Goal: Task Accomplishment & Management: Manage account settings

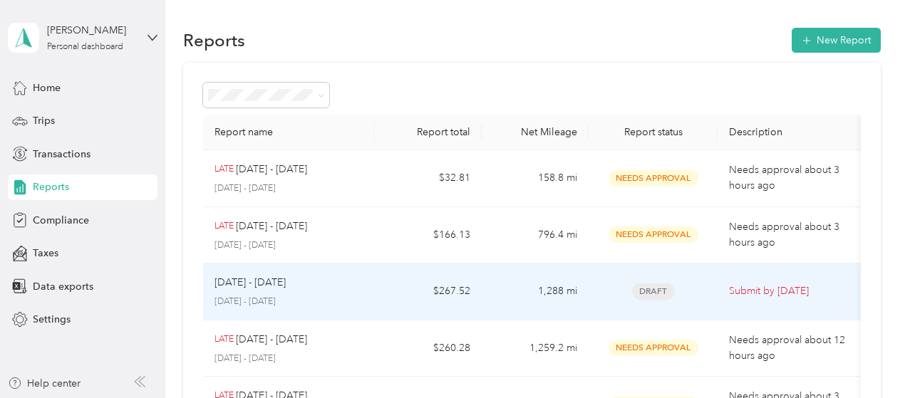
scroll to position [214, 0]
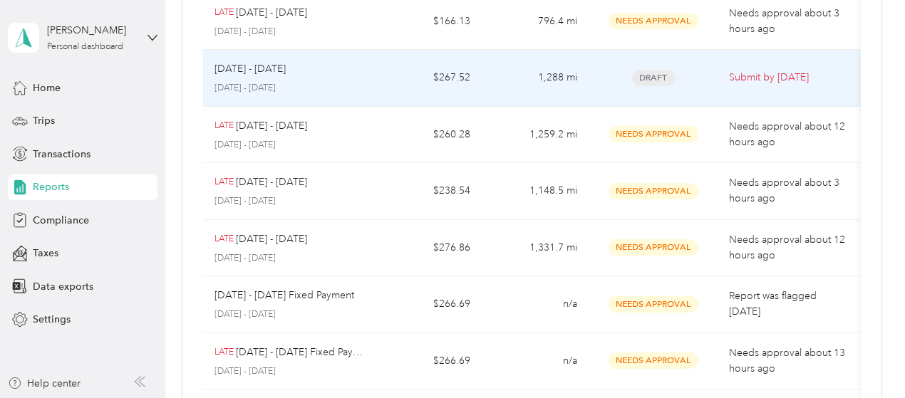
click at [373, 86] on td "[DATE] - [DATE] [DATE] - [DATE]" at bounding box center [289, 78] width 172 height 57
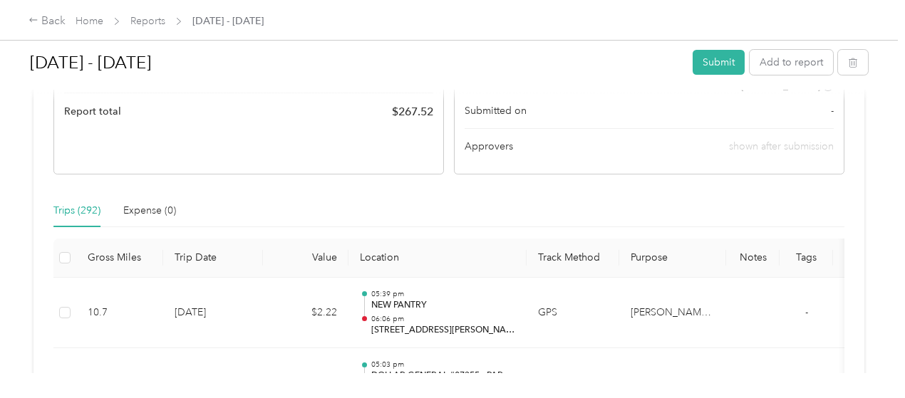
scroll to position [285, 0]
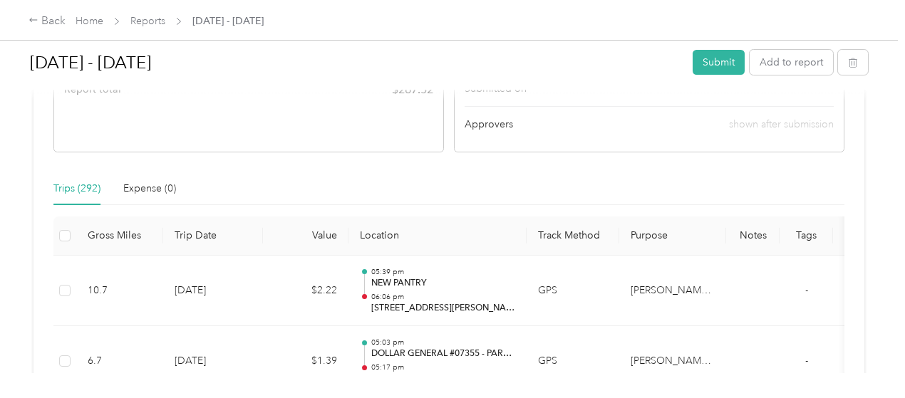
click at [23, 19] on div "Back Home Reports [DATE] - [DATE]" at bounding box center [452, 20] width 905 height 40
click at [41, 18] on div "Back" at bounding box center [47, 21] width 37 height 17
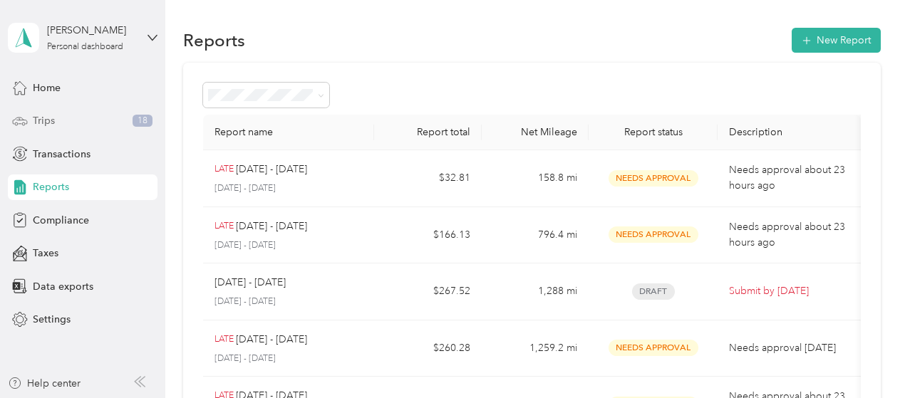
click at [74, 115] on div "Trips 18" at bounding box center [83, 121] width 150 height 26
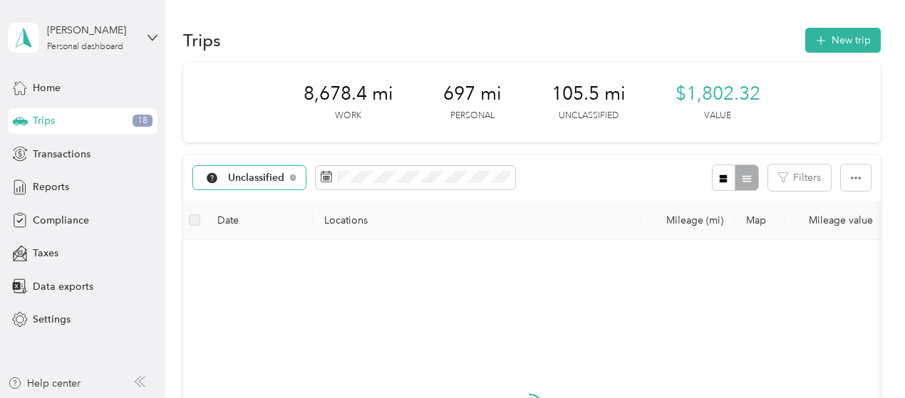
click at [244, 171] on div "Unclassified" at bounding box center [249, 178] width 113 height 24
click at [284, 227] on span "Unclassified" at bounding box center [289, 226] width 120 height 15
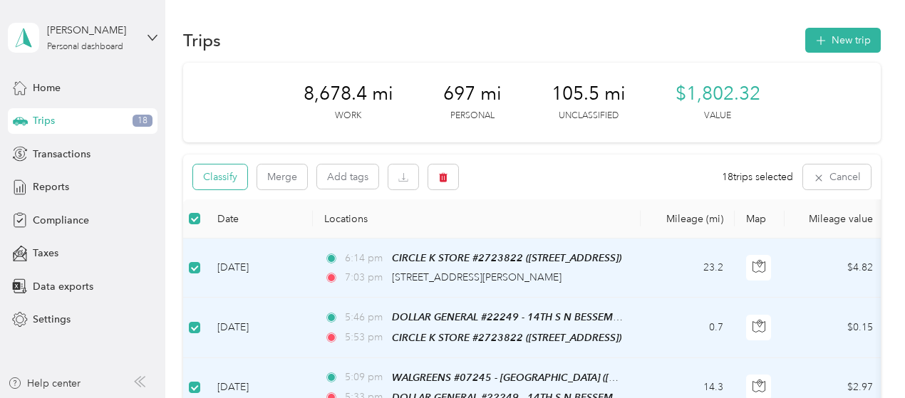
click at [215, 177] on button "Classify" at bounding box center [220, 177] width 54 height 25
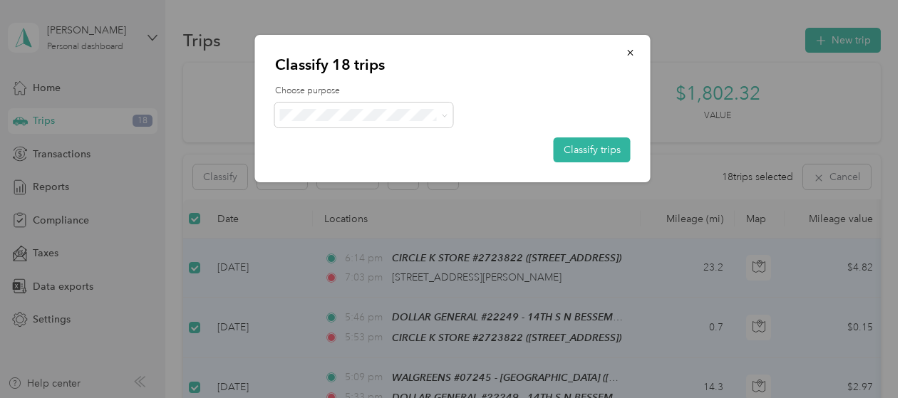
drag, startPoint x: 364, startPoint y: 73, endPoint x: 366, endPoint y: 103, distance: 30.0
click at [364, 74] on p "Classify 18 trips" at bounding box center [453, 65] width 356 height 20
click at [343, 145] on span "[PERSON_NAME] Beverages" at bounding box center [377, 141] width 135 height 15
click at [582, 145] on button "Classify trips" at bounding box center [592, 150] width 77 height 25
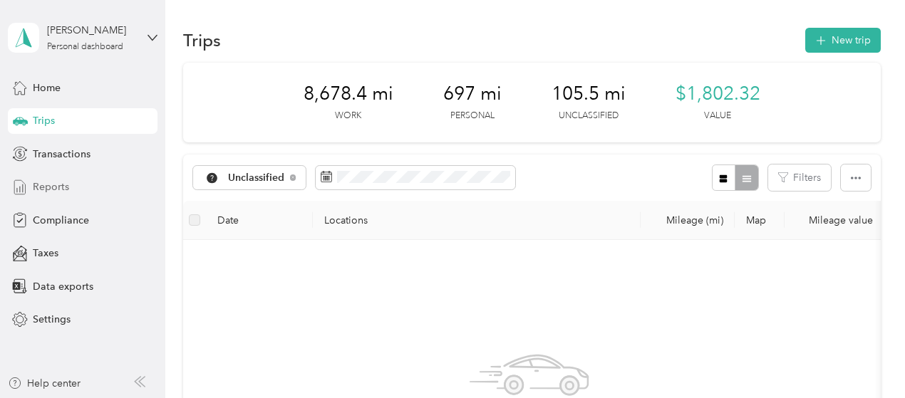
click at [60, 184] on span "Reports" at bounding box center [51, 187] width 36 height 15
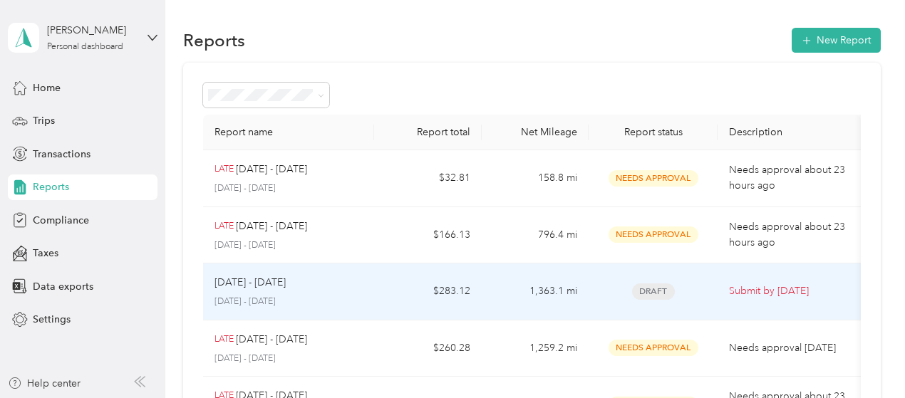
click at [368, 313] on td "[DATE] - [DATE] [DATE] - [DATE]" at bounding box center [289, 292] width 172 height 57
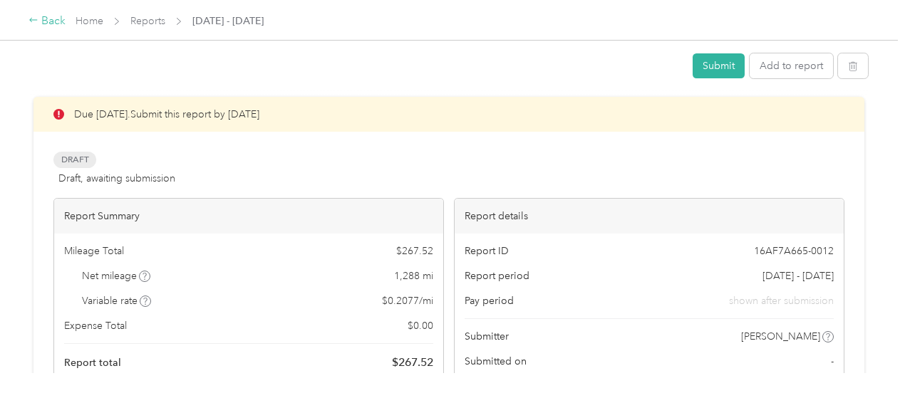
click at [44, 19] on div "Back" at bounding box center [47, 21] width 37 height 17
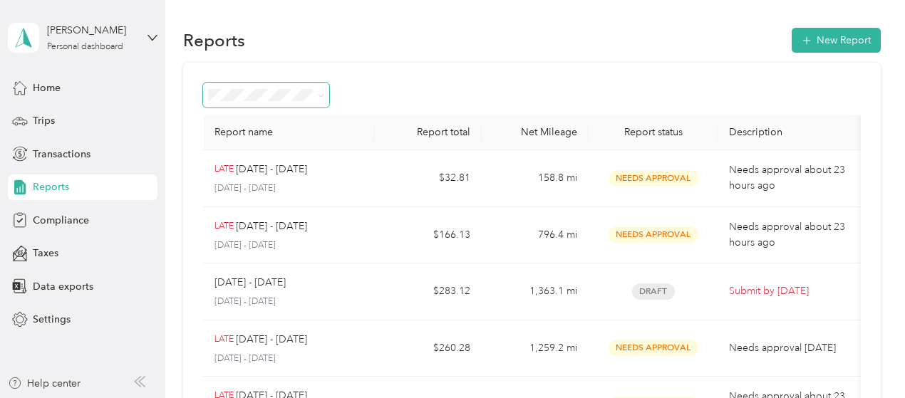
click at [298, 103] on span at bounding box center [266, 95] width 126 height 25
click at [93, 156] on div "Transactions" at bounding box center [83, 154] width 150 height 26
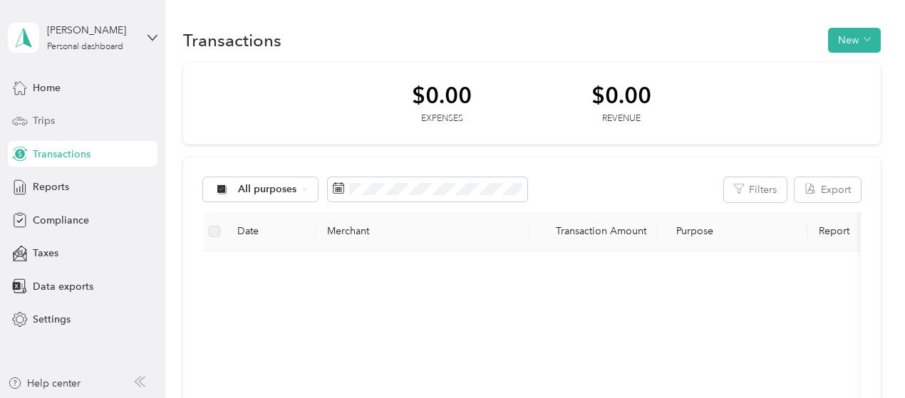
click at [64, 113] on div "Trips" at bounding box center [83, 121] width 150 height 26
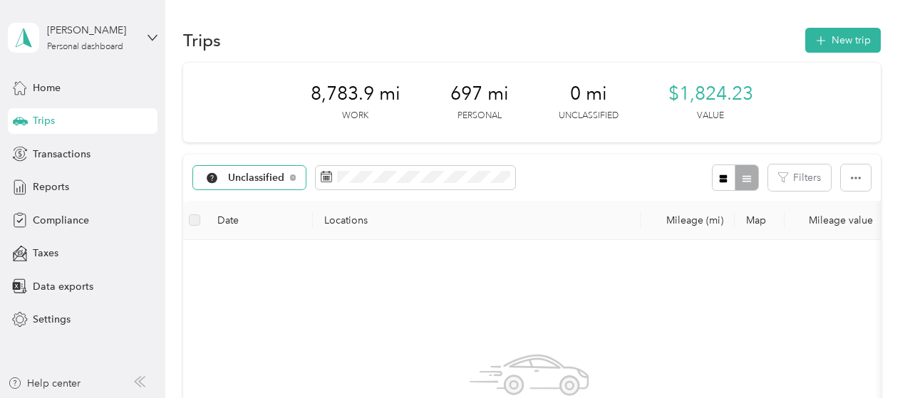
click at [298, 175] on div "Unclassified" at bounding box center [249, 178] width 113 height 24
click at [268, 255] on span "[PERSON_NAME] Beverages" at bounding box center [296, 253] width 135 height 15
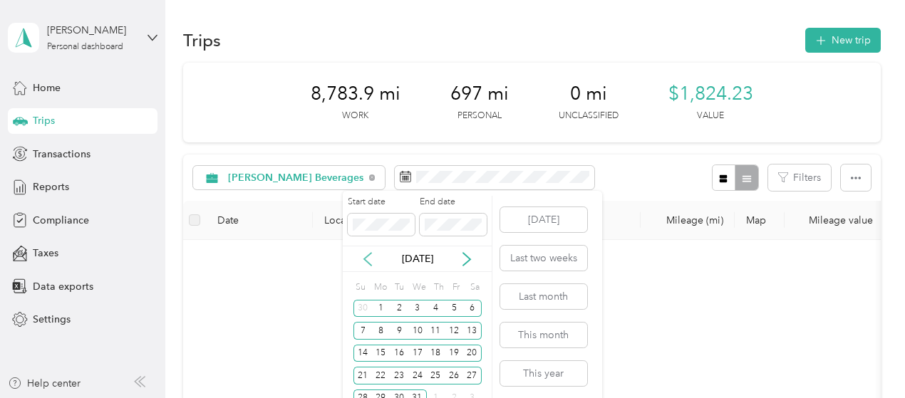
click at [361, 257] on icon at bounding box center [368, 259] width 14 height 14
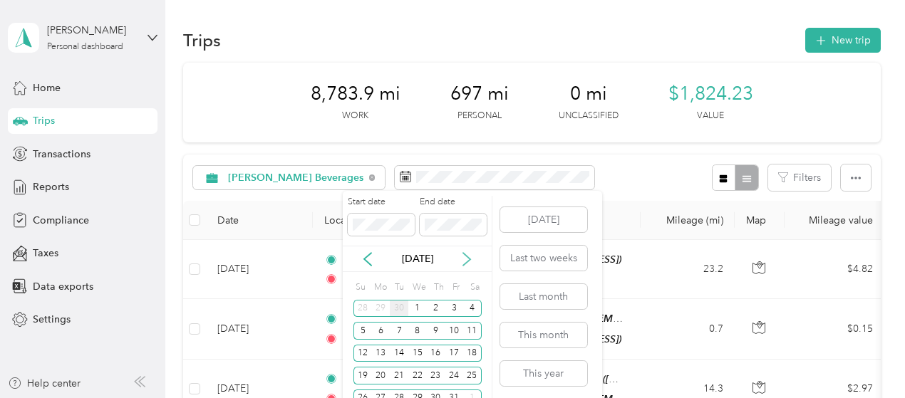
click at [472, 262] on icon at bounding box center [467, 259] width 14 height 14
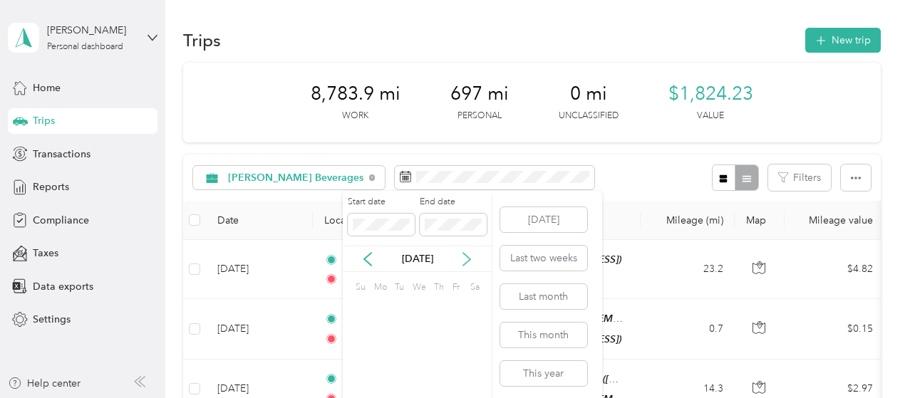
click at [472, 262] on icon at bounding box center [467, 259] width 14 height 14
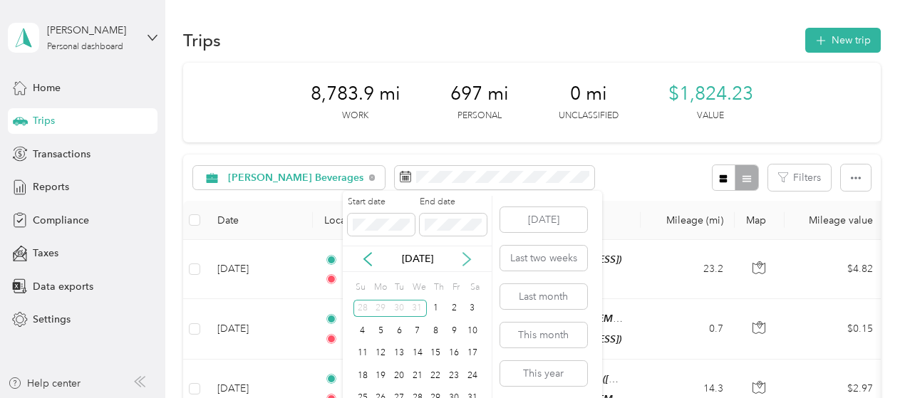
click at [472, 262] on icon at bounding box center [467, 259] width 14 height 14
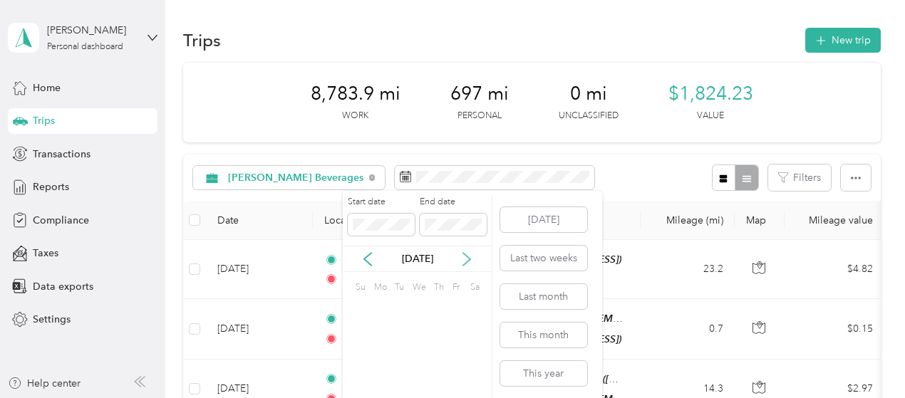
click at [472, 262] on icon at bounding box center [467, 259] width 14 height 14
click at [363, 259] on icon at bounding box center [368, 259] width 14 height 14
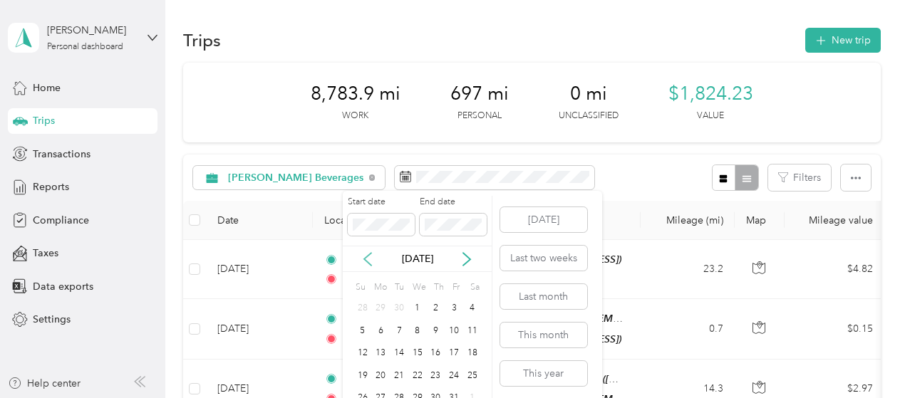
click at [364, 259] on icon at bounding box center [367, 259] width 7 height 13
click at [365, 259] on icon at bounding box center [367, 259] width 7 height 13
click at [366, 258] on icon at bounding box center [367, 259] width 7 height 13
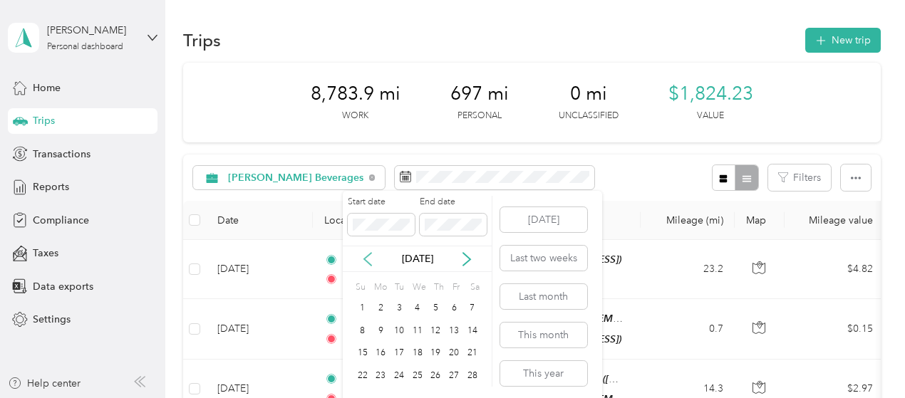
click at [366, 258] on icon at bounding box center [367, 259] width 7 height 13
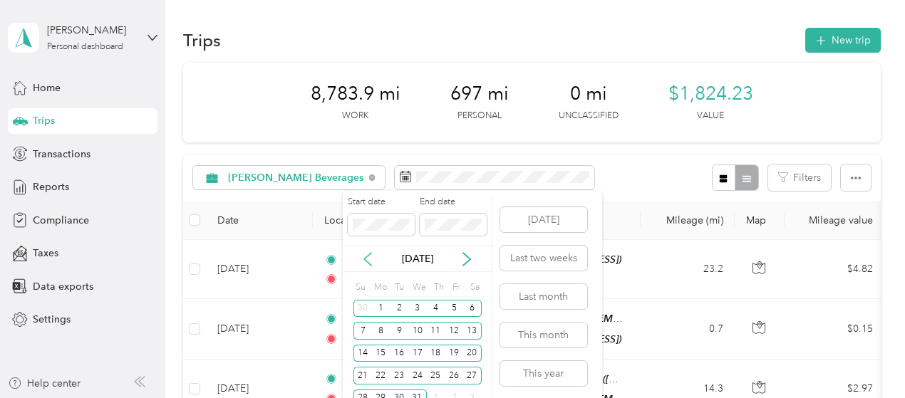
click at [366, 258] on icon at bounding box center [367, 259] width 7 height 13
click at [364, 258] on icon at bounding box center [368, 259] width 14 height 14
click at [378, 314] on div "1" at bounding box center [380, 309] width 19 height 18
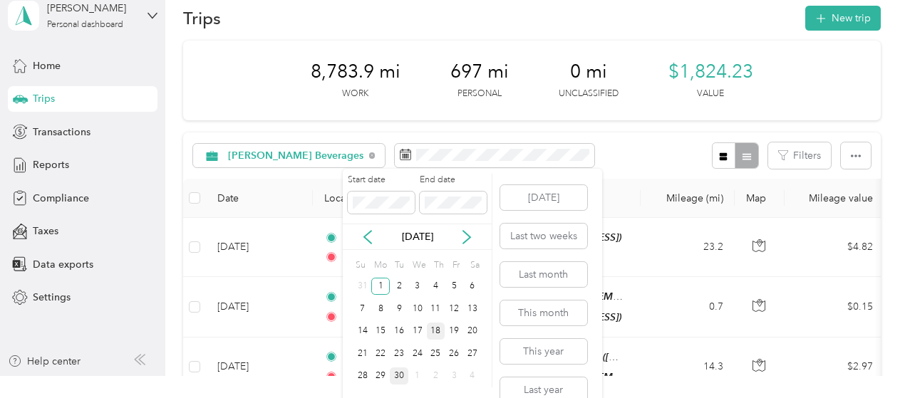
scroll to position [42, 0]
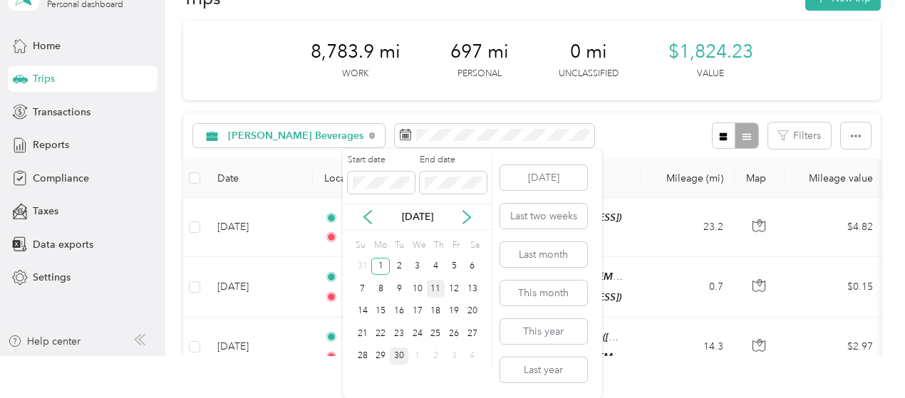
click at [436, 291] on div "11" at bounding box center [436, 289] width 19 height 18
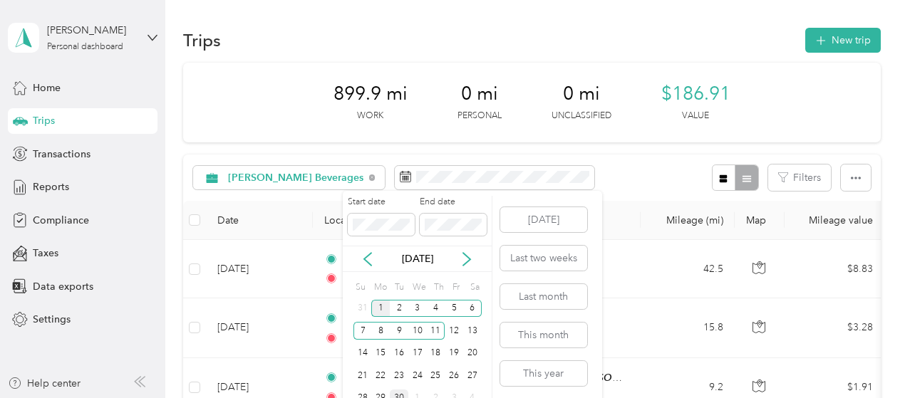
click at [382, 310] on div "1" at bounding box center [380, 309] width 19 height 18
click at [378, 307] on div "1" at bounding box center [380, 309] width 19 height 18
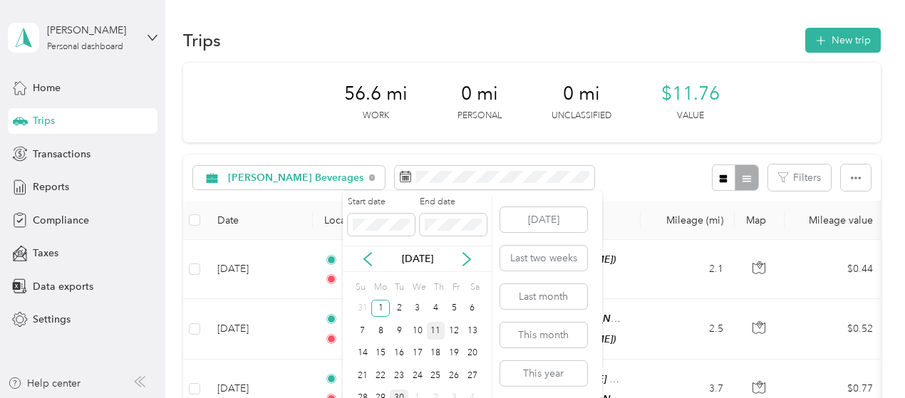
click at [433, 330] on div "11" at bounding box center [436, 331] width 19 height 18
click at [377, 353] on div "15" at bounding box center [380, 354] width 19 height 18
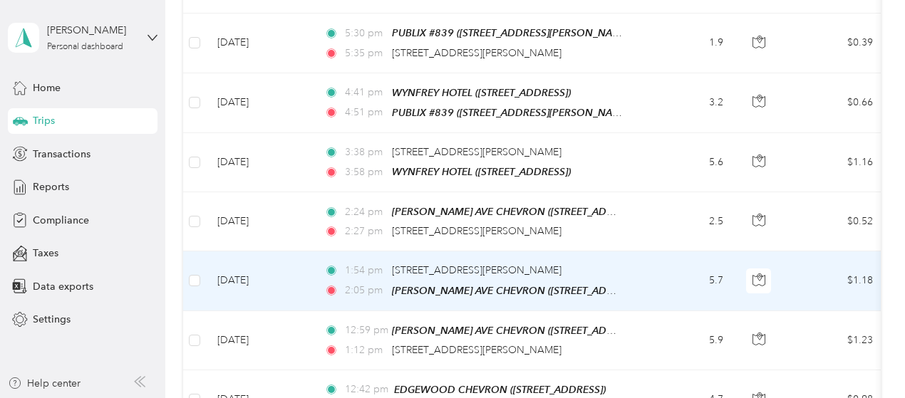
scroll to position [1210, 0]
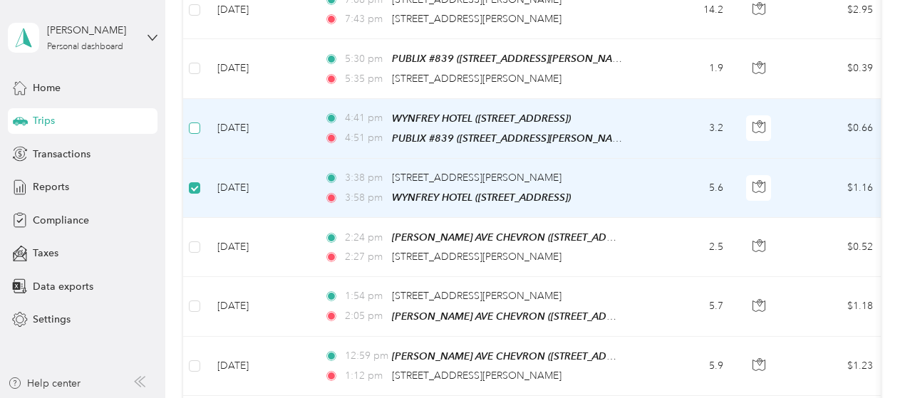
click at [191, 120] on label at bounding box center [194, 128] width 11 height 16
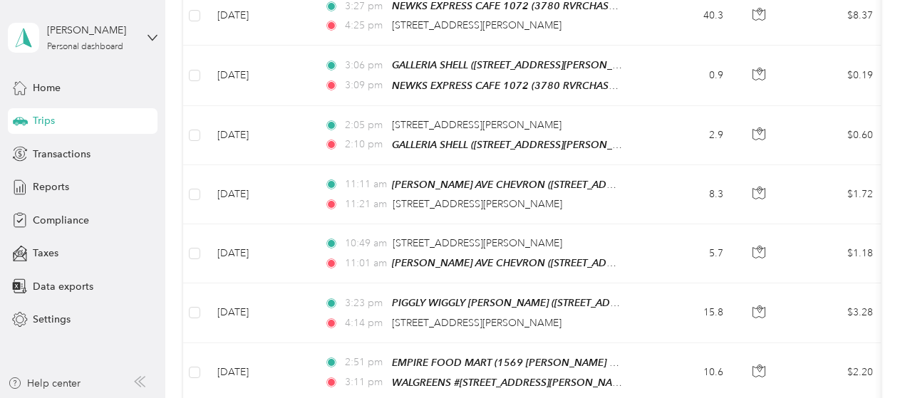
scroll to position [0, 0]
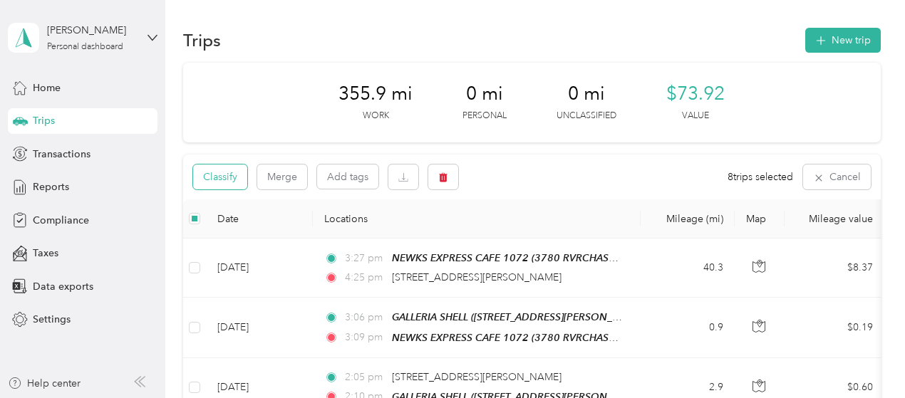
click at [228, 171] on button "Classify" at bounding box center [220, 177] width 54 height 25
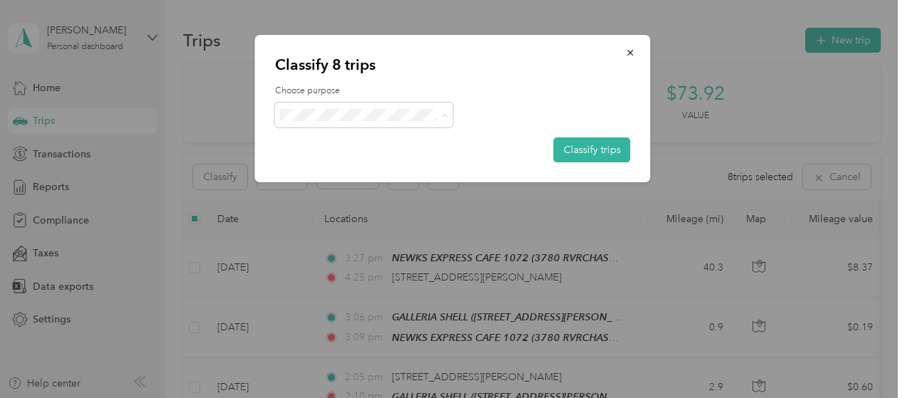
click at [330, 163] on span "Personal" at bounding box center [377, 166] width 135 height 15
click at [608, 152] on button "Classify trips" at bounding box center [592, 150] width 77 height 25
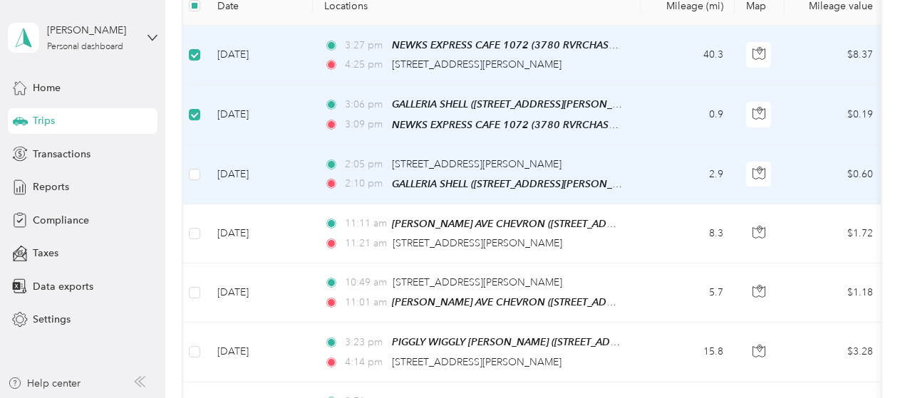
scroll to position [214, 0]
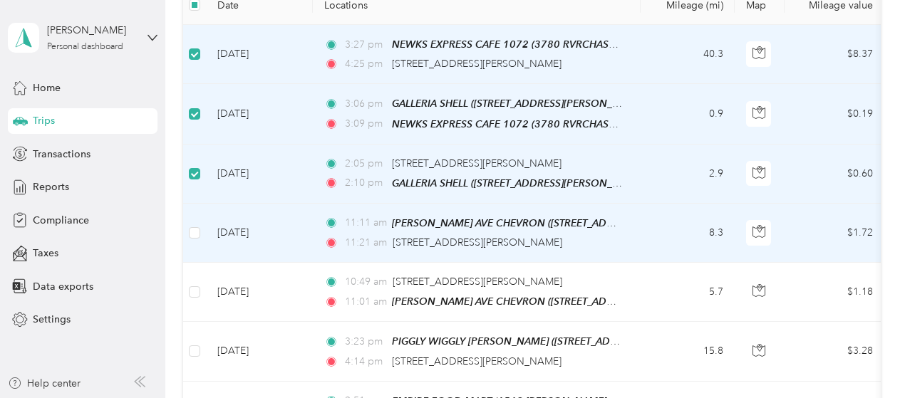
click at [200, 219] on td at bounding box center [194, 233] width 23 height 59
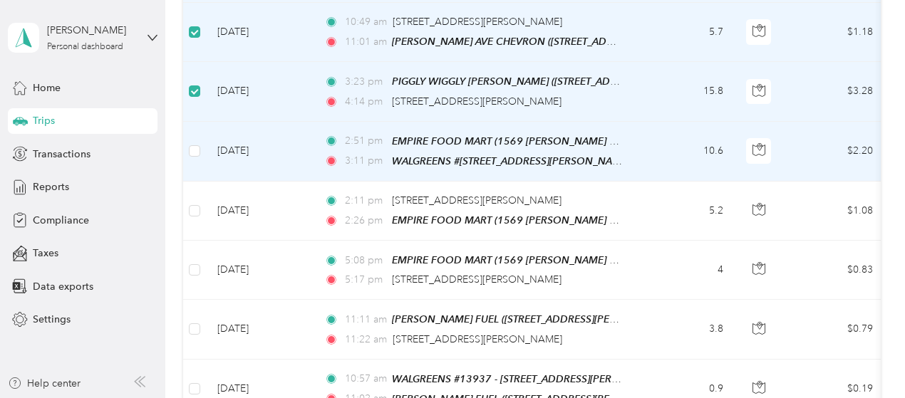
scroll to position [499, 0]
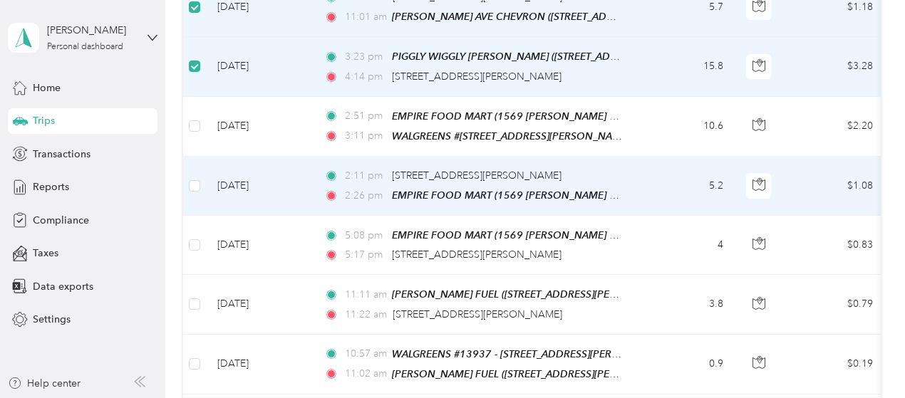
click at [205, 185] on td at bounding box center [194, 186] width 23 height 59
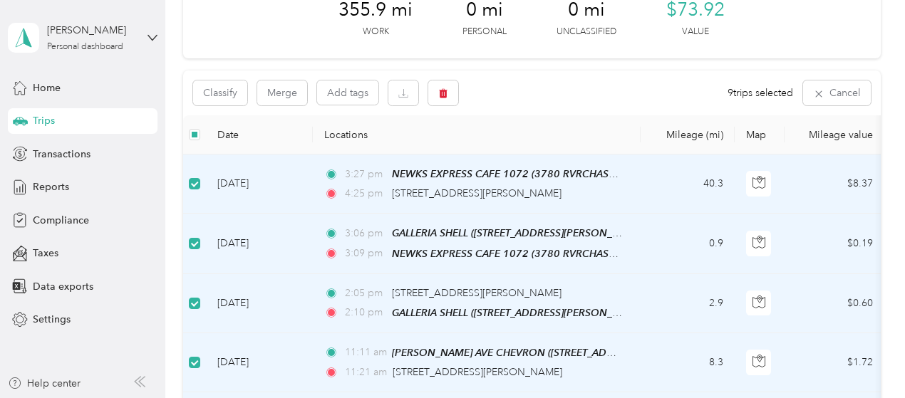
scroll to position [0, 0]
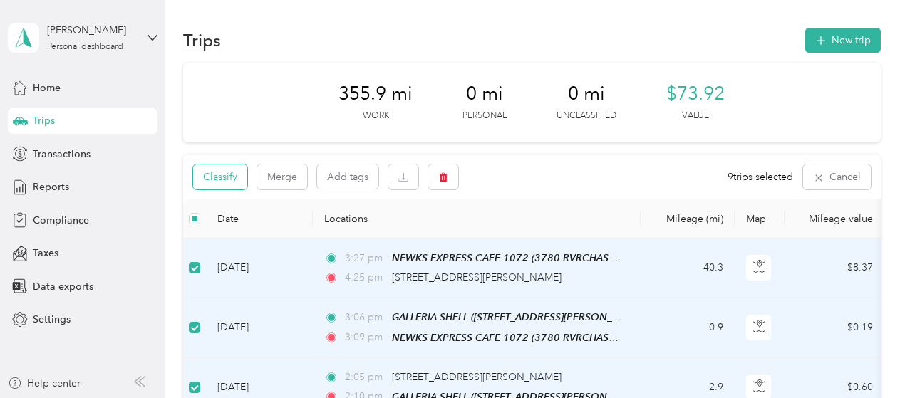
click at [229, 181] on button "Classify" at bounding box center [220, 177] width 54 height 25
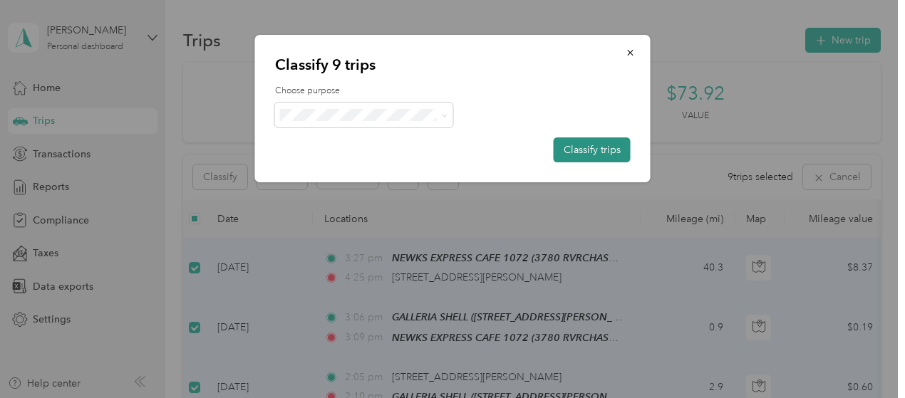
click at [599, 148] on button "Classify trips" at bounding box center [592, 150] width 77 height 25
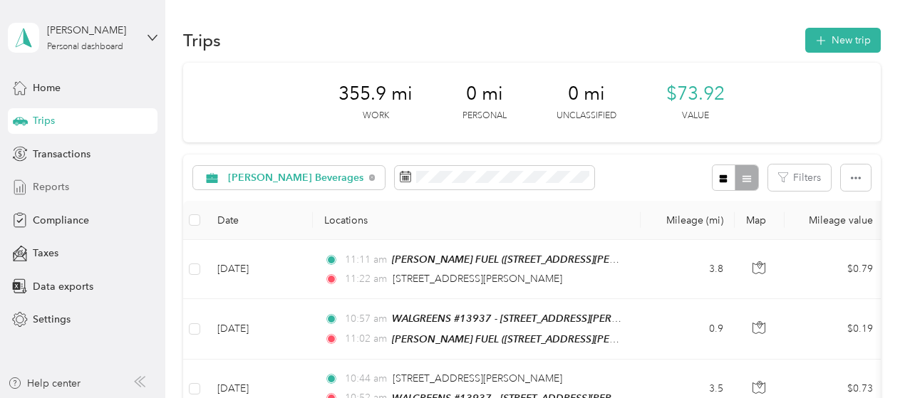
click at [75, 187] on div "Reports" at bounding box center [83, 188] width 150 height 26
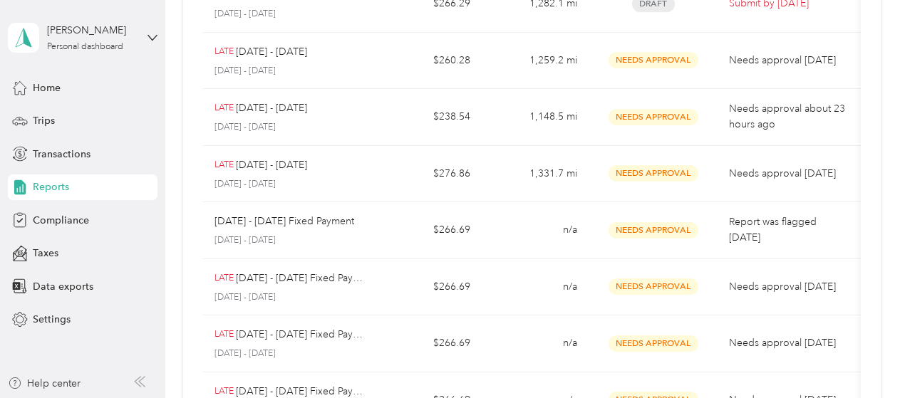
scroll to position [143, 0]
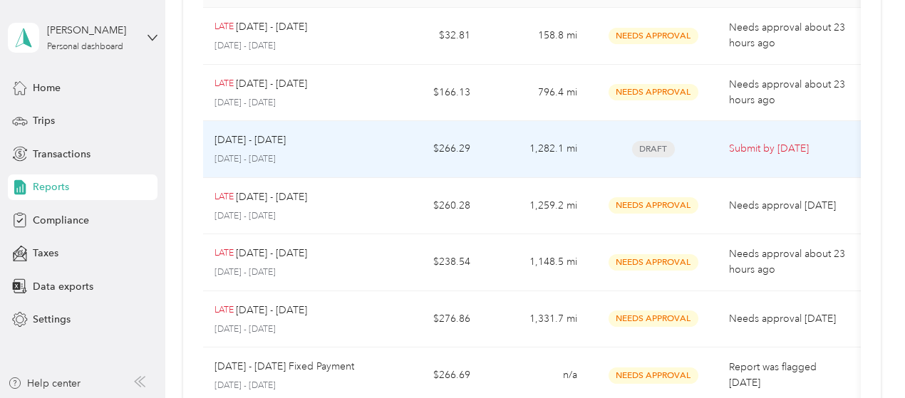
click at [372, 175] on td "[DATE] - [DATE] [DATE] - [DATE]" at bounding box center [289, 149] width 172 height 57
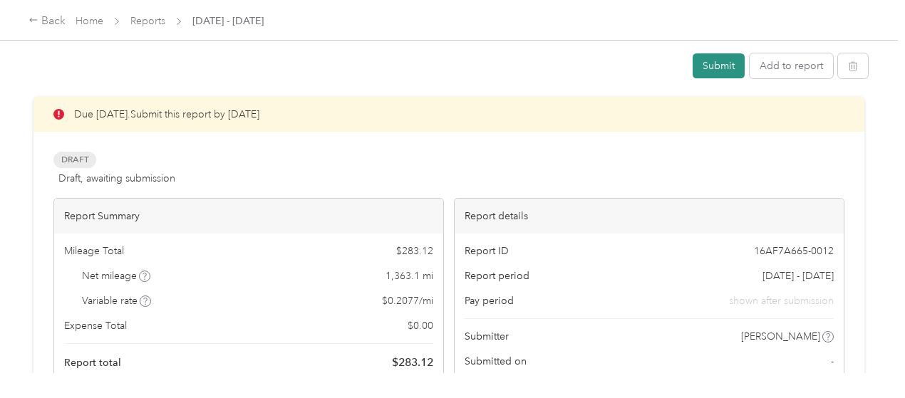
click at [715, 68] on button "Submit" at bounding box center [719, 65] width 52 height 25
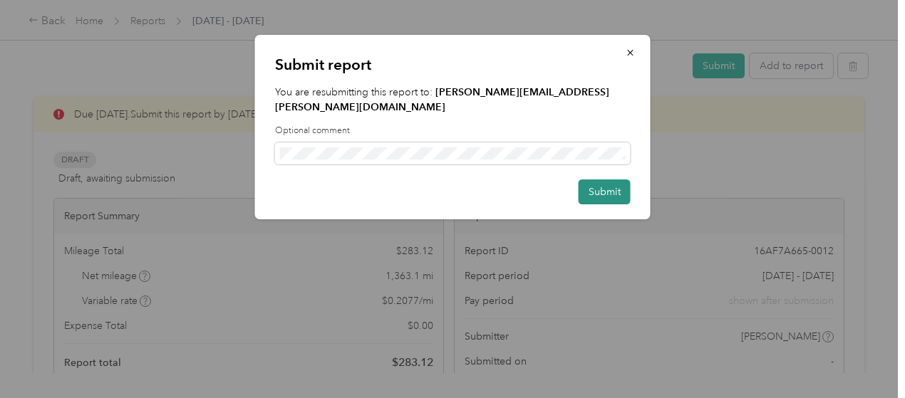
click at [612, 180] on button "Submit" at bounding box center [605, 192] width 52 height 25
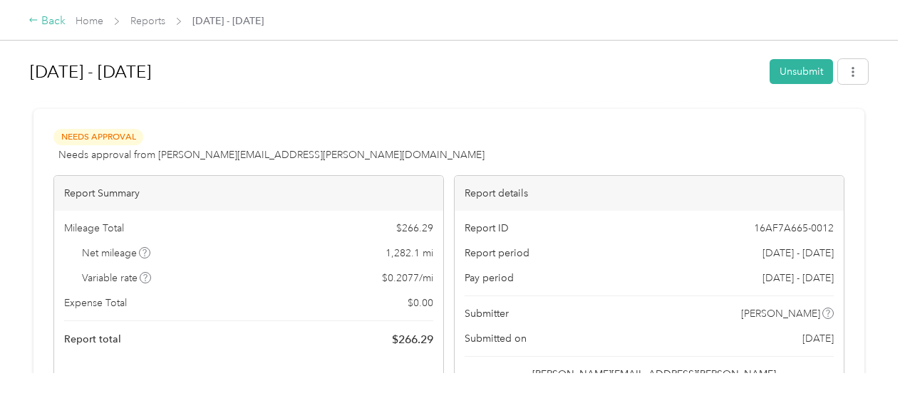
click at [34, 21] on icon at bounding box center [33, 20] width 8 height 4
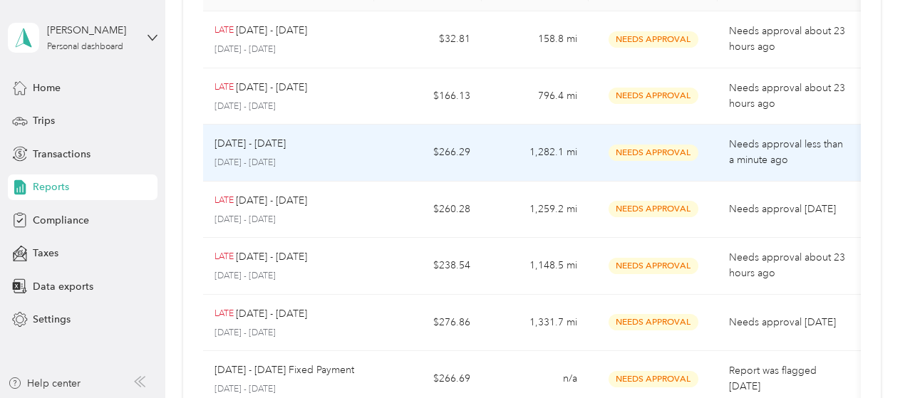
scroll to position [143, 0]
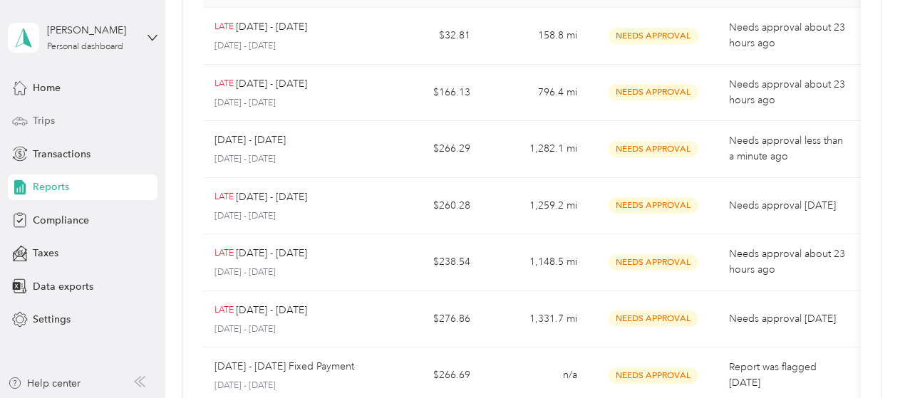
click at [26, 133] on div "Trips" at bounding box center [83, 121] width 150 height 26
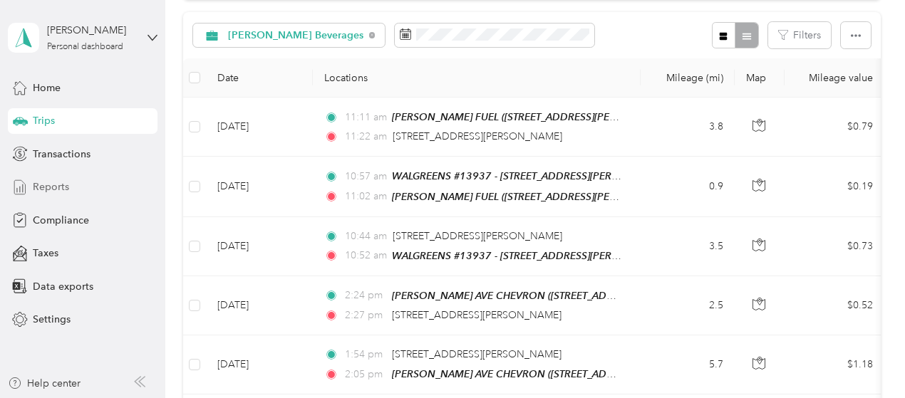
click at [75, 185] on div "Reports" at bounding box center [83, 188] width 150 height 26
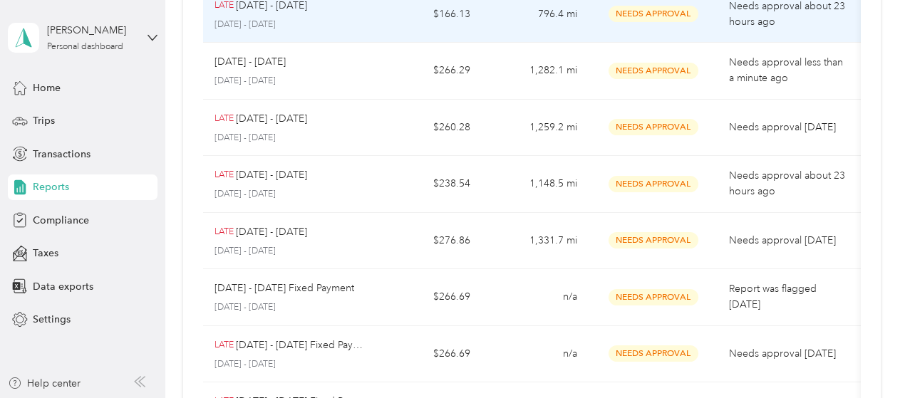
scroll to position [38, 0]
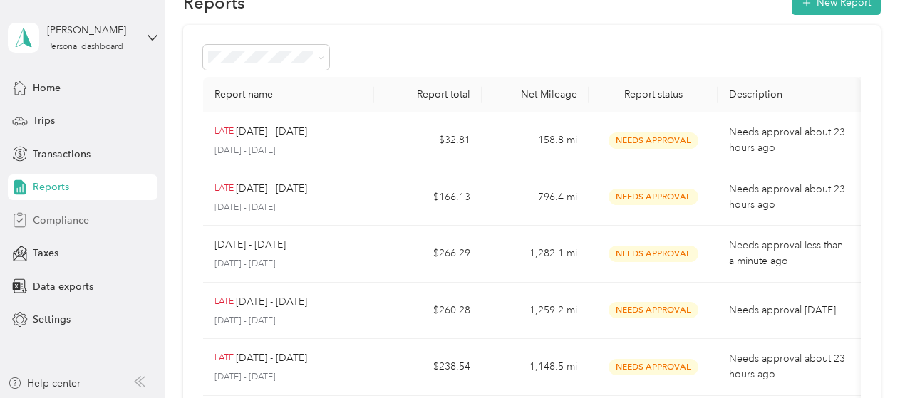
click at [54, 224] on span "Compliance" at bounding box center [61, 220] width 56 height 15
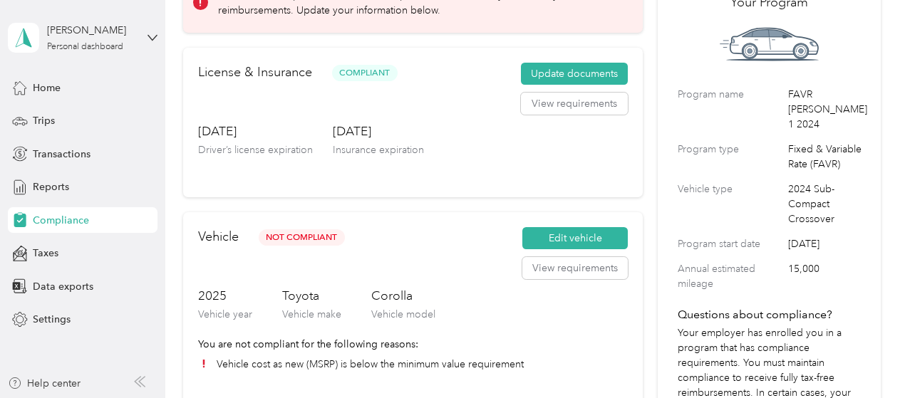
scroll to position [180, 0]
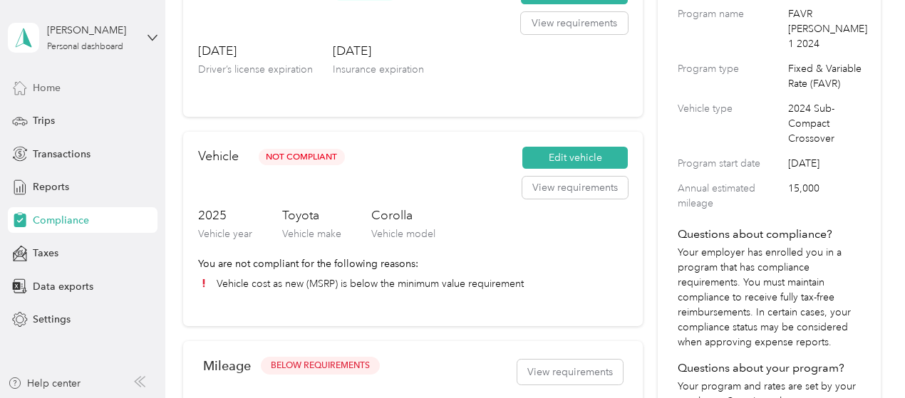
click at [41, 91] on span "Home" at bounding box center [47, 88] width 28 height 15
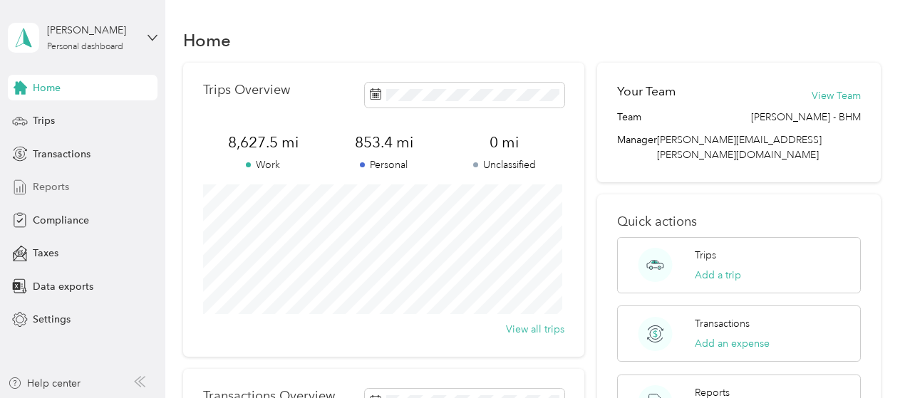
click at [49, 186] on span "Reports" at bounding box center [51, 187] width 36 height 15
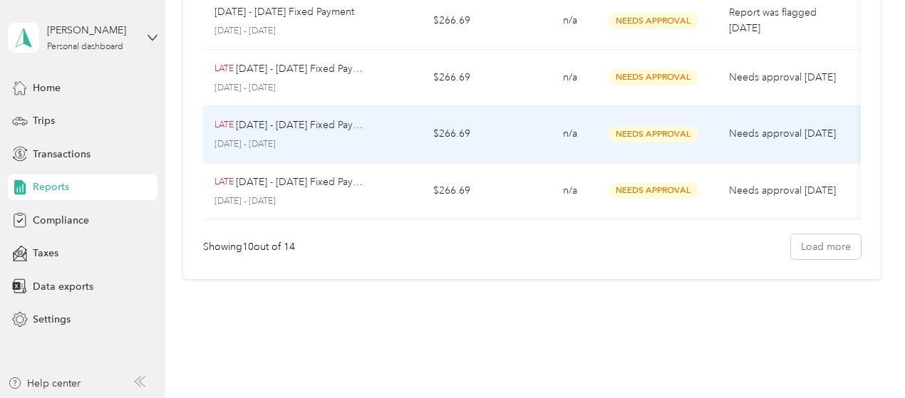
scroll to position [499, 0]
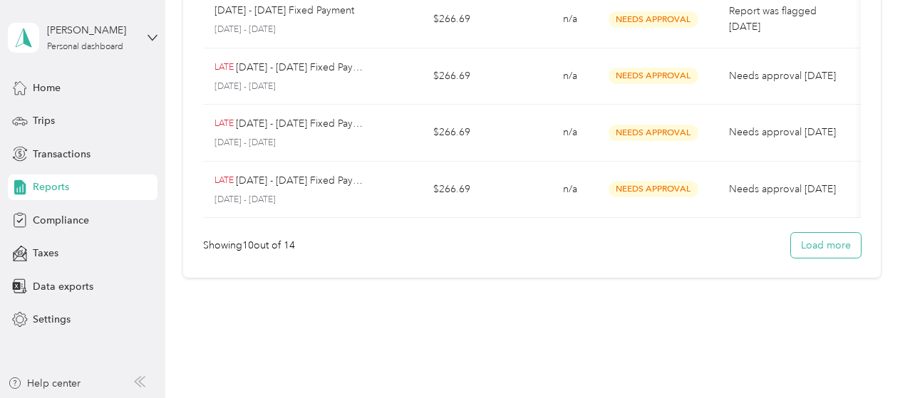
click at [839, 254] on button "Load more" at bounding box center [826, 245] width 70 height 25
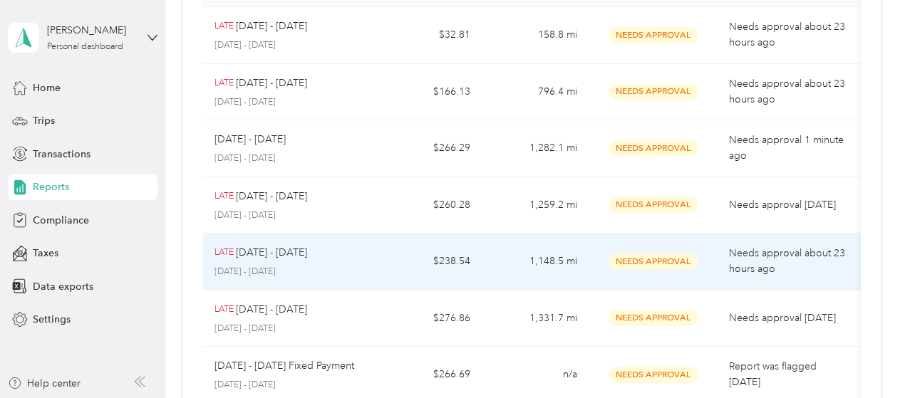
scroll to position [143, 0]
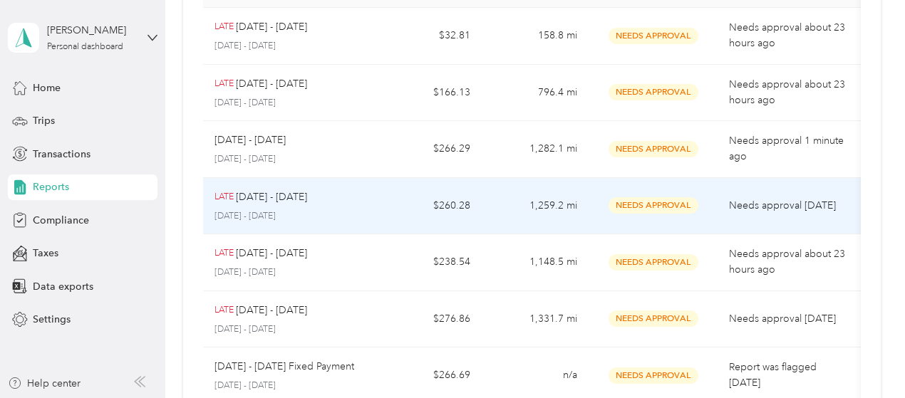
click at [391, 200] on td "$260.28" at bounding box center [427, 206] width 107 height 57
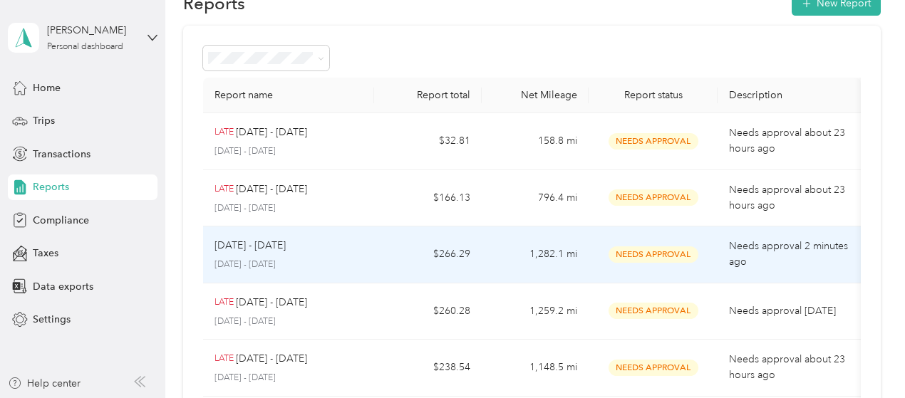
scroll to position [71, 0]
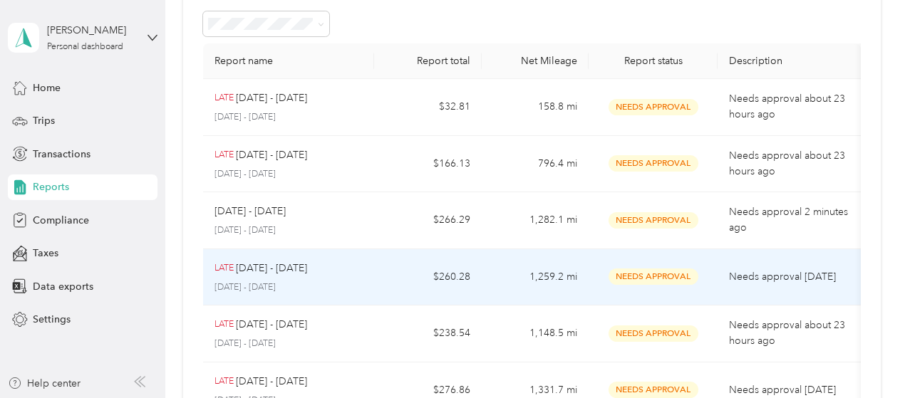
click at [552, 267] on td "1,259.2 mi" at bounding box center [535, 277] width 107 height 57
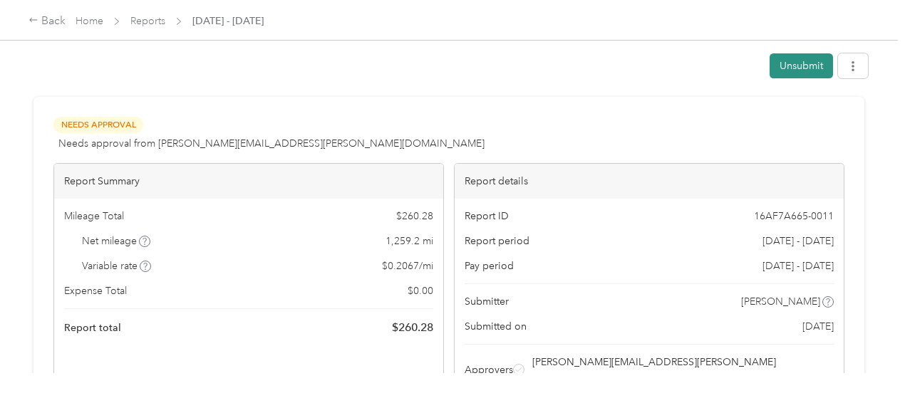
click at [795, 61] on button "Unsubmit" at bounding box center [801, 65] width 63 height 25
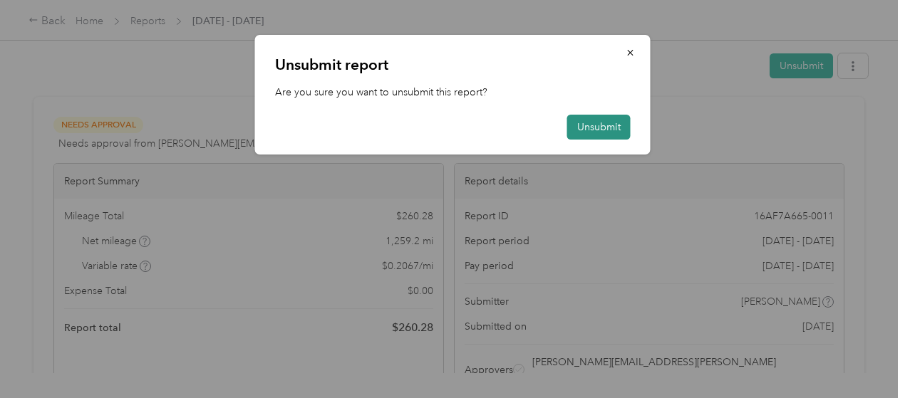
click at [600, 128] on button "Unsubmit" at bounding box center [598, 127] width 63 height 25
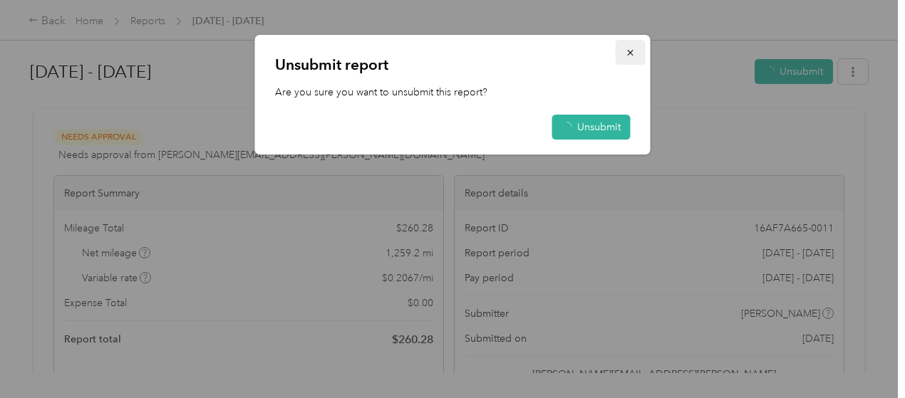
click at [629, 56] on icon "button" at bounding box center [631, 53] width 10 height 10
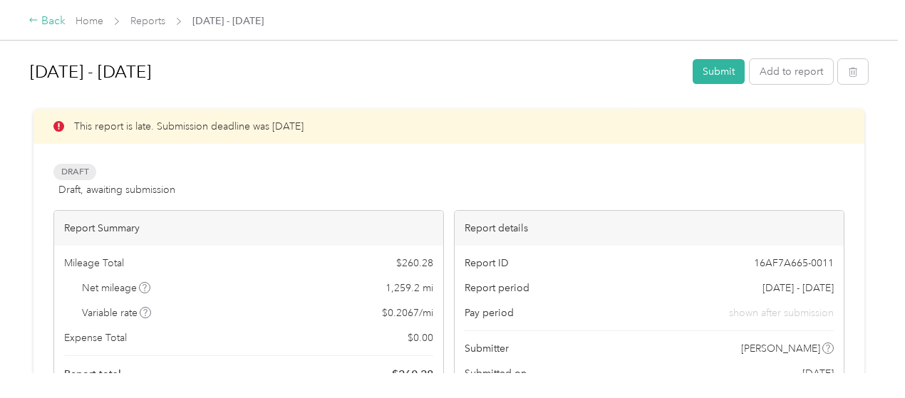
click at [40, 21] on div "Back" at bounding box center [47, 21] width 37 height 17
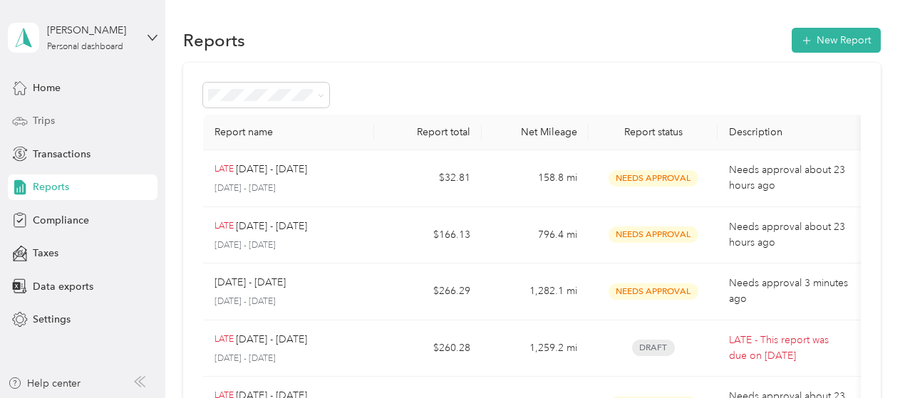
click at [55, 117] on div "Trips" at bounding box center [83, 121] width 150 height 26
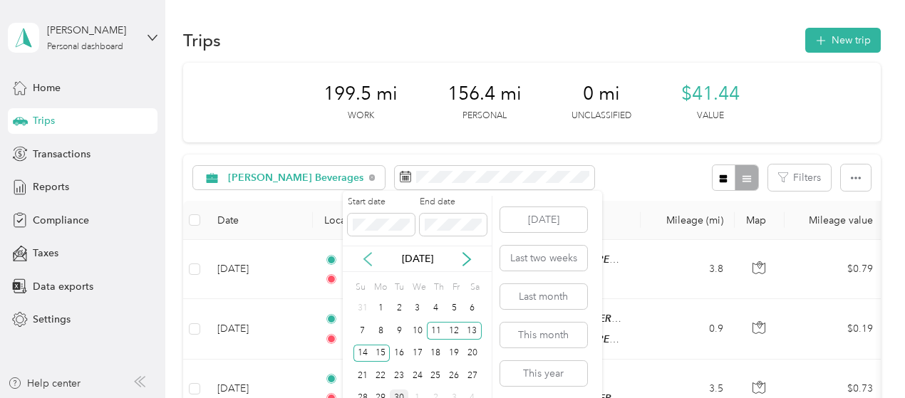
click at [370, 262] on icon at bounding box center [368, 259] width 14 height 14
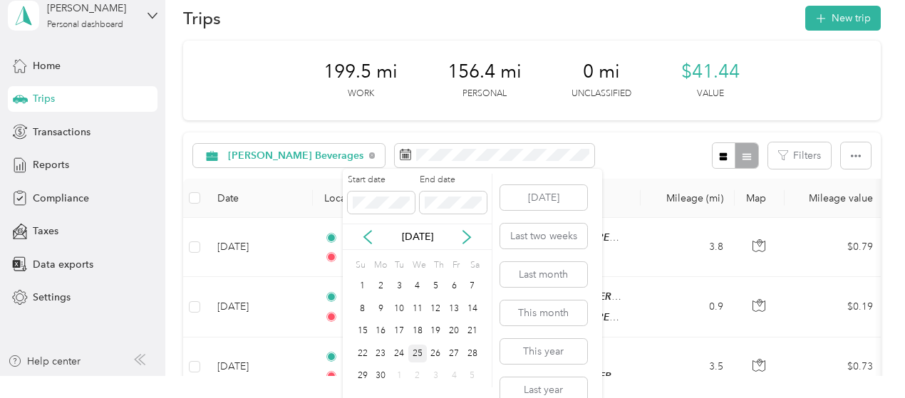
scroll to position [42, 0]
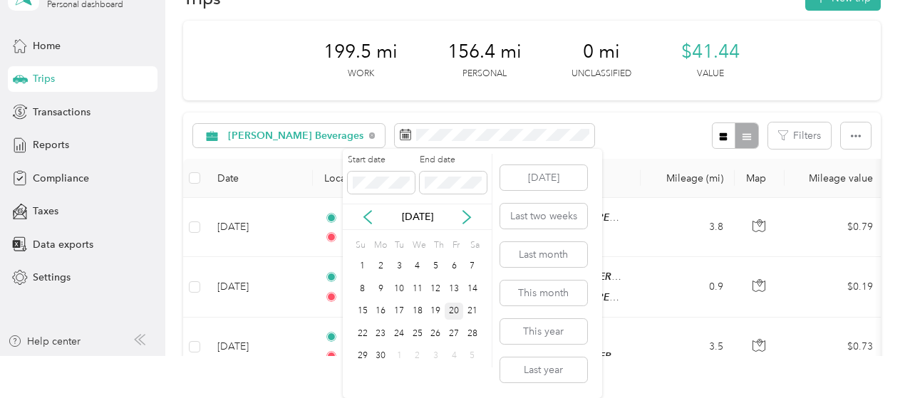
click at [453, 311] on div "20" at bounding box center [454, 312] width 19 height 18
click at [361, 356] on div "29" at bounding box center [362, 357] width 19 height 18
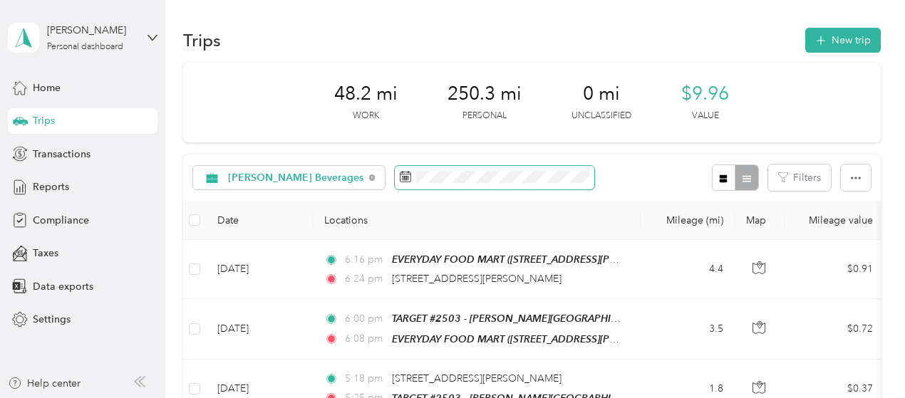
click at [412, 185] on span at bounding box center [495, 178] width 200 height 24
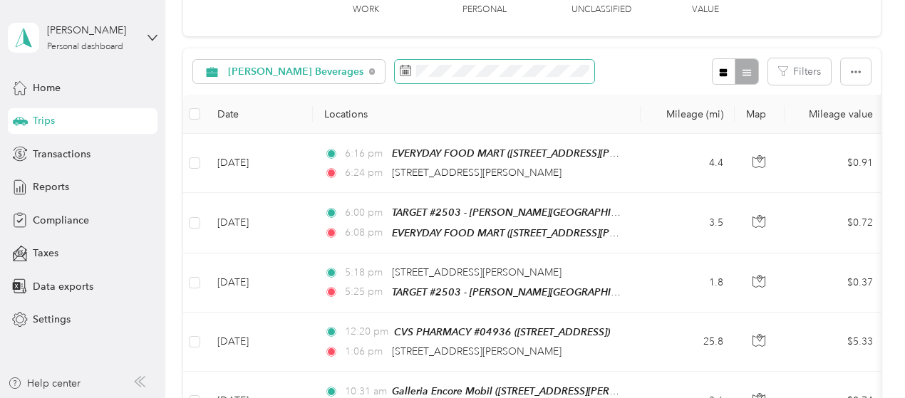
scroll to position [285, 0]
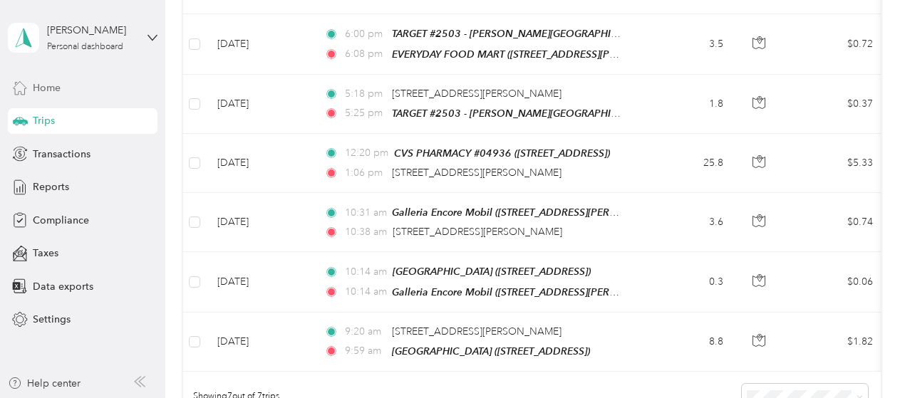
click at [59, 92] on span "Home" at bounding box center [47, 88] width 28 height 15
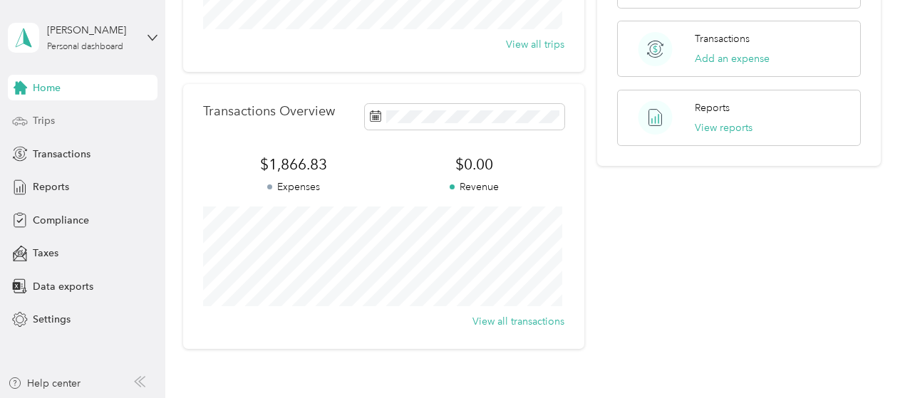
click at [66, 127] on div "Trips" at bounding box center [83, 121] width 150 height 26
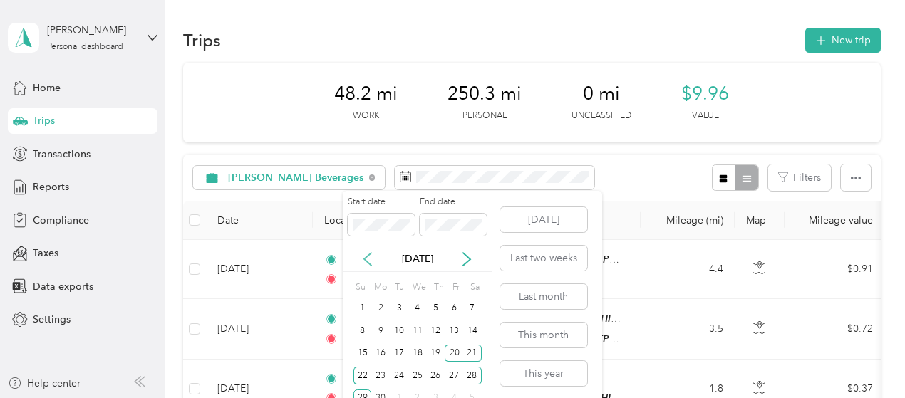
click at [362, 259] on icon at bounding box center [368, 259] width 14 height 14
click at [466, 249] on div "[DATE]" at bounding box center [417, 259] width 149 height 26
click at [465, 250] on div "[DATE]" at bounding box center [417, 259] width 149 height 26
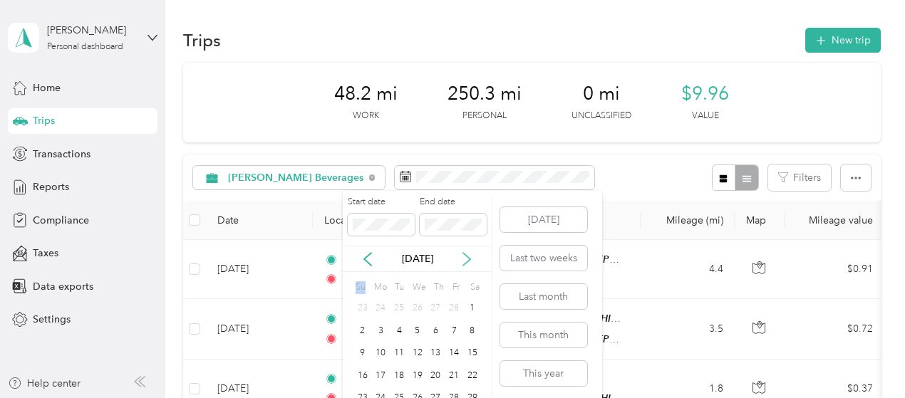
click at [462, 262] on icon at bounding box center [467, 259] width 14 height 14
click at [480, 326] on div "14" at bounding box center [472, 331] width 19 height 18
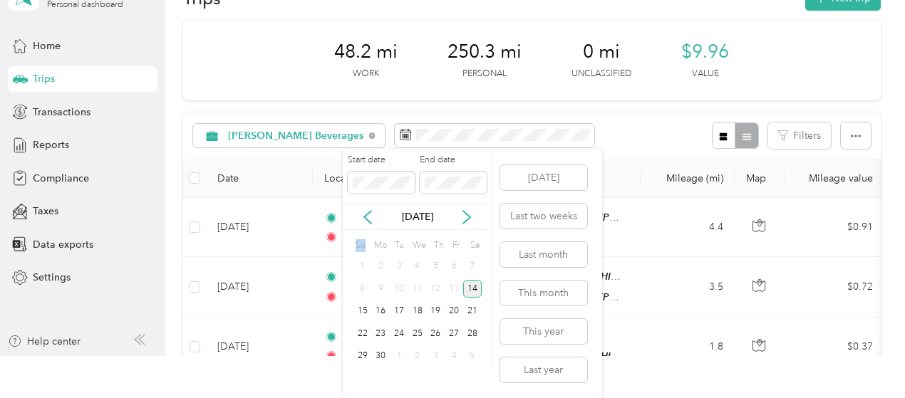
click at [471, 288] on div "14" at bounding box center [472, 289] width 19 height 18
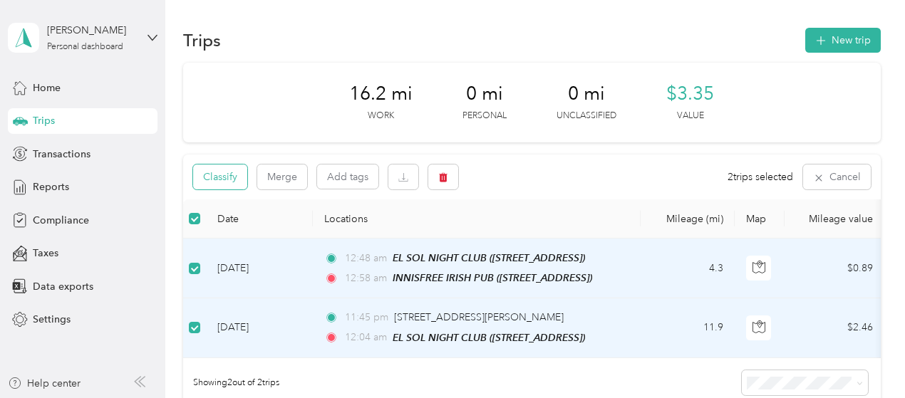
click at [230, 175] on button "Classify" at bounding box center [220, 177] width 54 height 25
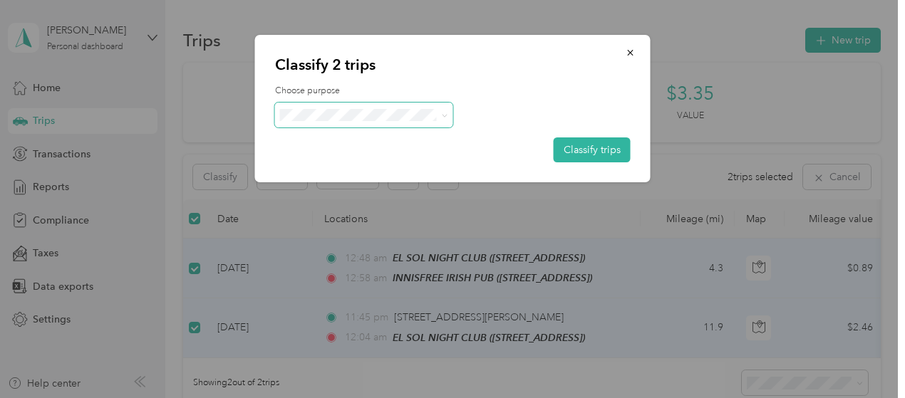
click at [329, 126] on span at bounding box center [364, 115] width 178 height 25
click at [339, 398] on div "Classify 2 trips Choose purpose Classify trips [PERSON_NAME] Beverages Personal" at bounding box center [449, 398] width 898 height 0
click at [323, 166] on span "Personal" at bounding box center [377, 165] width 135 height 15
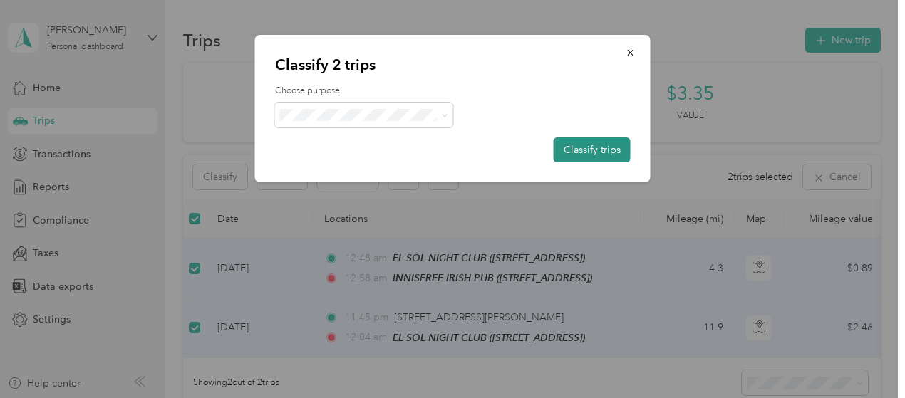
click at [608, 148] on button "Classify trips" at bounding box center [592, 150] width 77 height 25
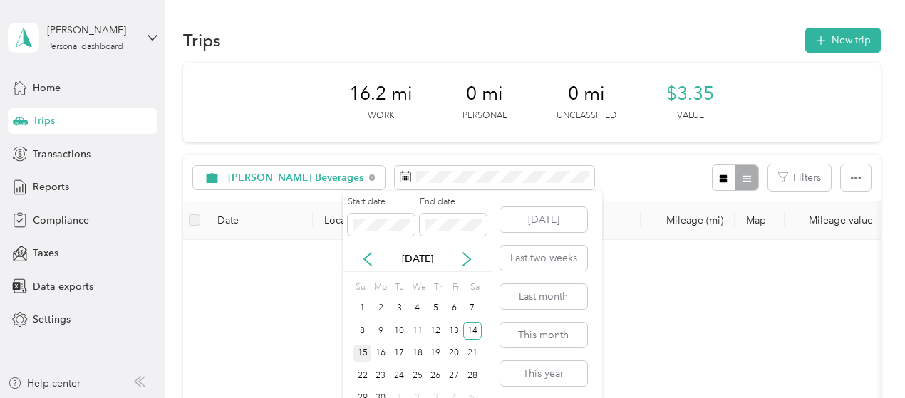
click at [358, 356] on div "15" at bounding box center [362, 354] width 19 height 18
click at [362, 352] on div "15" at bounding box center [362, 354] width 19 height 18
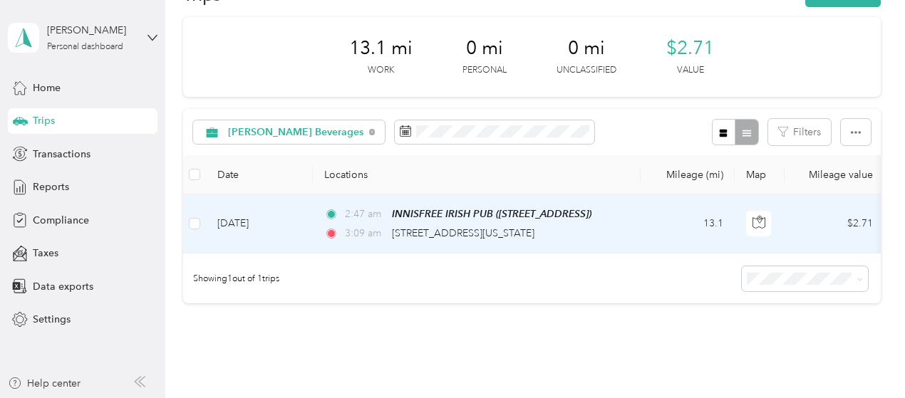
scroll to position [71, 0]
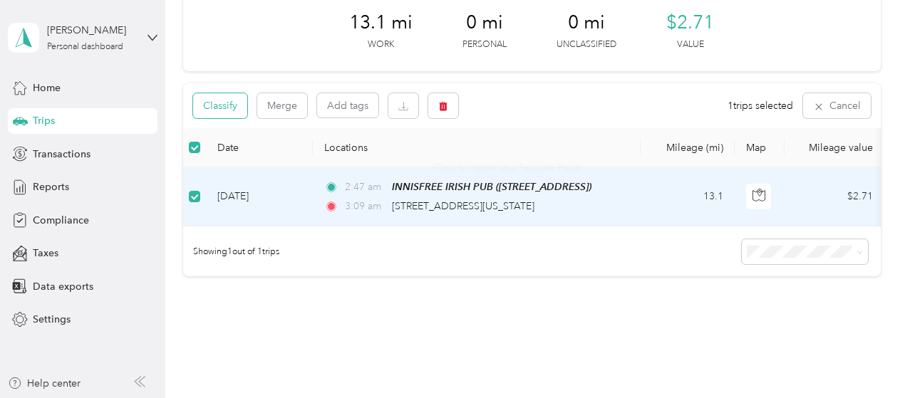
click at [227, 105] on button "Classify" at bounding box center [220, 105] width 54 height 25
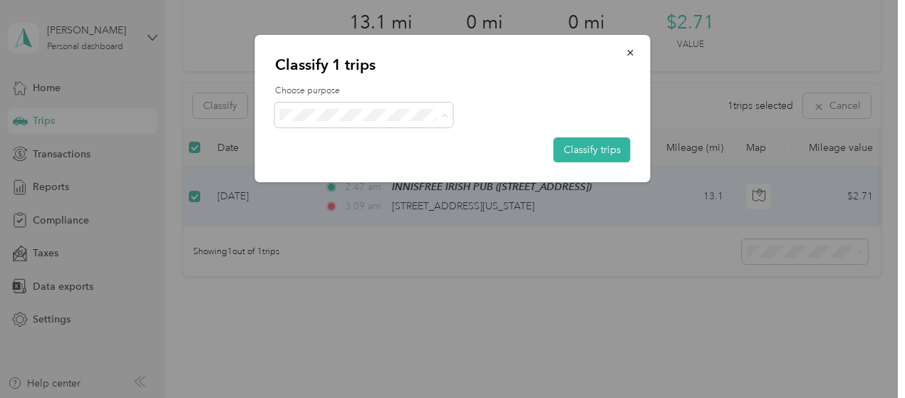
click at [331, 398] on div "Classify 1 trips Choose purpose Classify trips [PERSON_NAME] Beverages Personal" at bounding box center [449, 398] width 898 height 0
drag, startPoint x: 614, startPoint y: 133, endPoint x: 614, endPoint y: 140, distance: 7.2
click at [614, 134] on div "Choose purpose Classify trips" at bounding box center [453, 124] width 356 height 78
click at [604, 153] on button "Classify trips" at bounding box center [592, 150] width 77 height 25
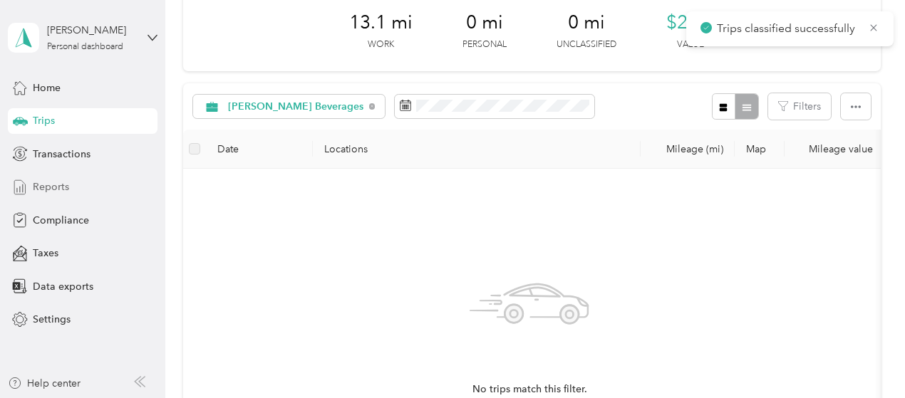
click at [64, 185] on span "Reports" at bounding box center [51, 187] width 36 height 15
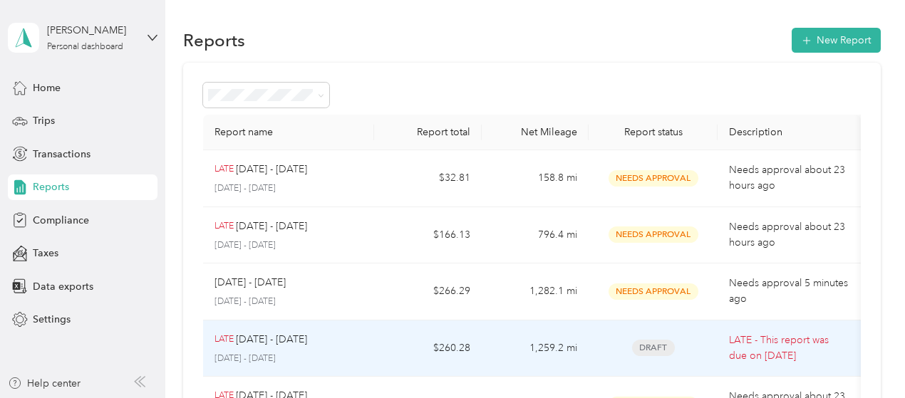
click at [373, 334] on td "LATE [DATE] - [DATE] [DATE] - [DATE]" at bounding box center [289, 349] width 172 height 57
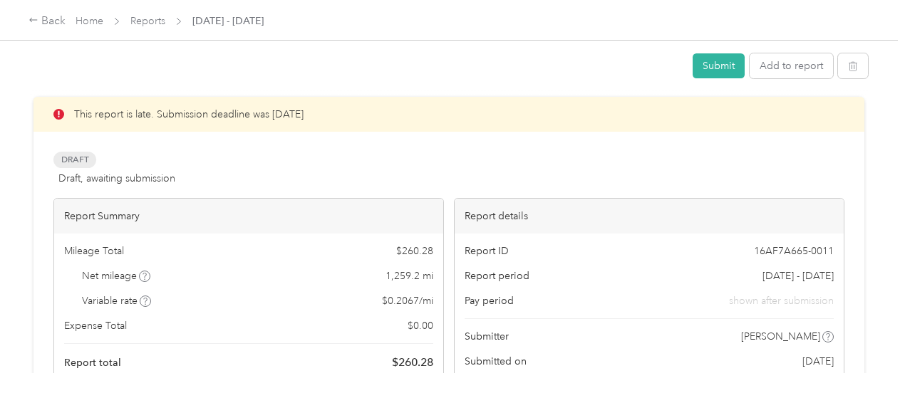
click at [718, 83] on div at bounding box center [449, 90] width 838 height 15
click at [719, 61] on button "Submit" at bounding box center [719, 65] width 52 height 25
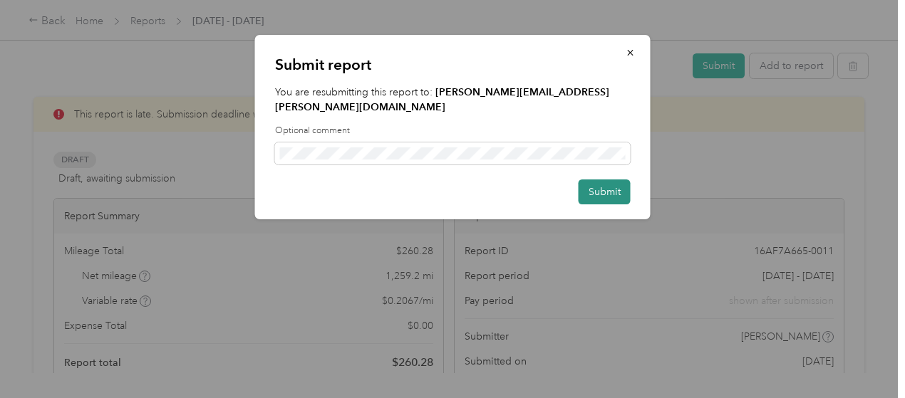
click at [609, 180] on button "Submit" at bounding box center [605, 192] width 52 height 25
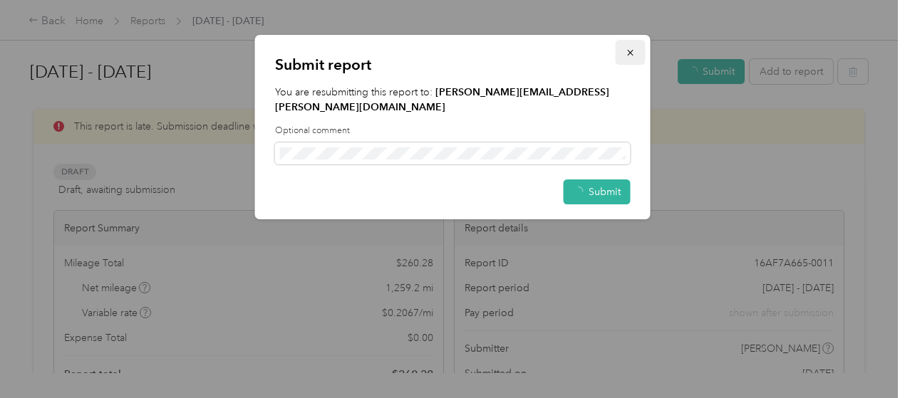
click at [634, 54] on icon "button" at bounding box center [631, 53] width 10 height 10
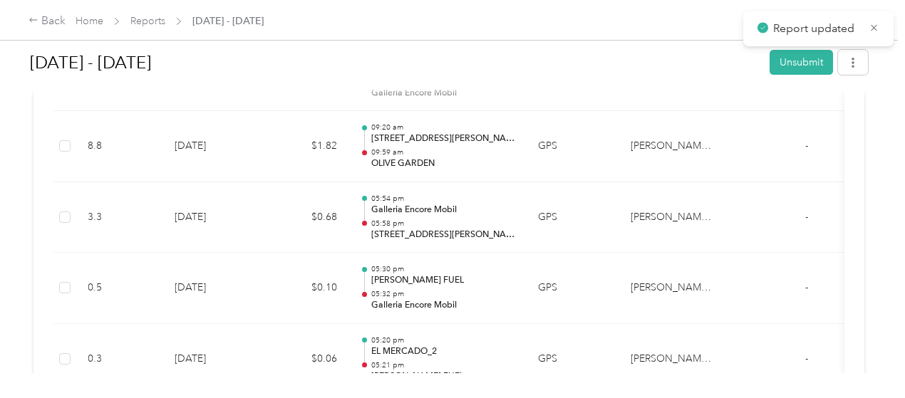
scroll to position [2174, 0]
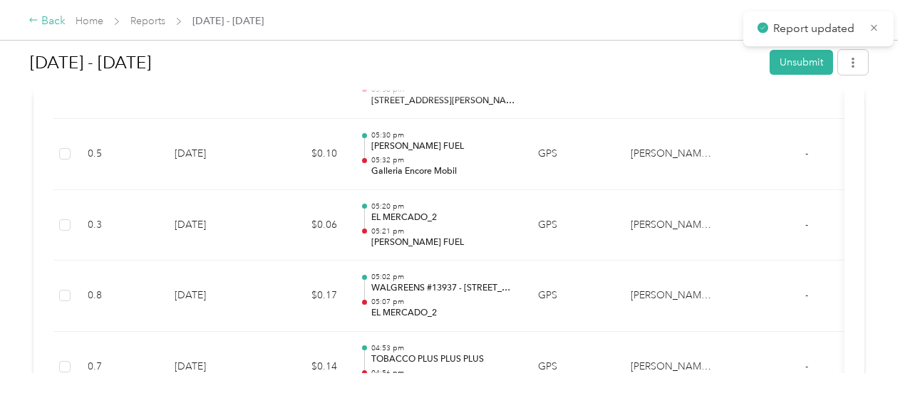
click at [33, 21] on icon at bounding box center [33, 20] width 8 height 4
